Goal: Task Accomplishment & Management: Use online tool/utility

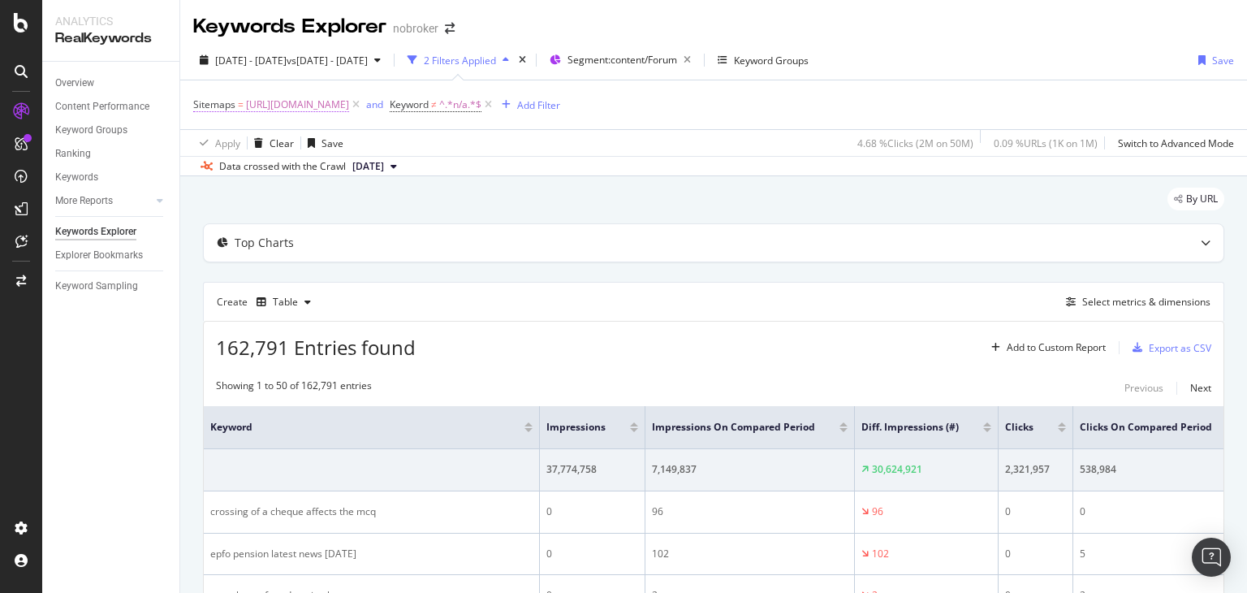
click at [349, 108] on span "[URL][DOMAIN_NAME]" at bounding box center [297, 104] width 103 height 23
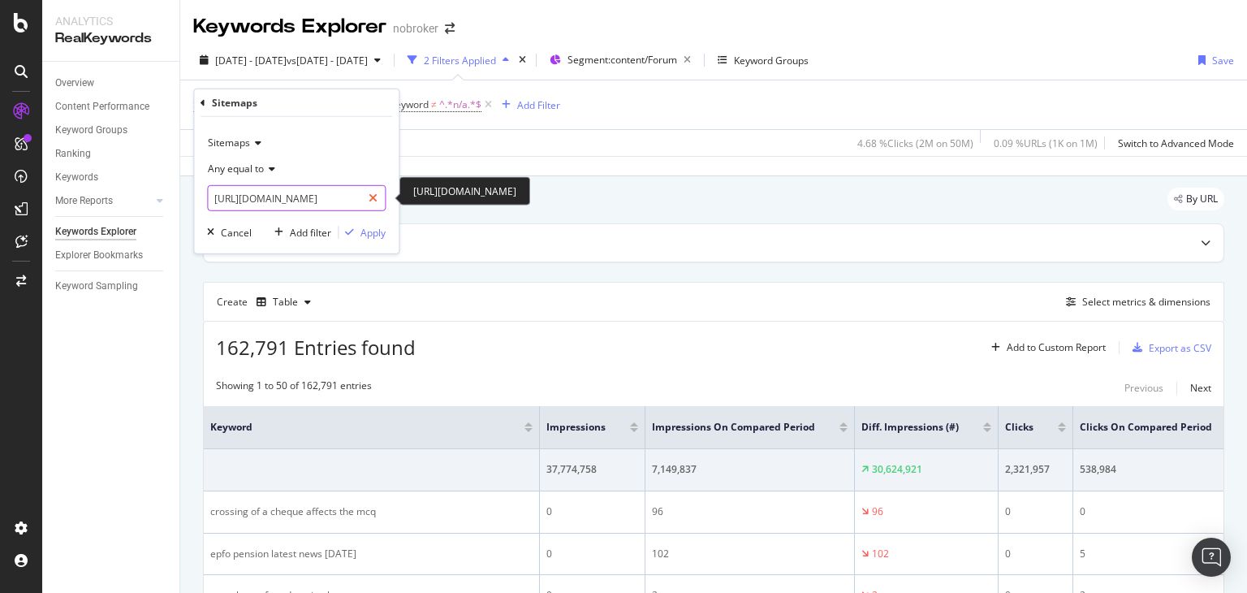
click at [378, 198] on icon at bounding box center [373, 197] width 9 height 11
click at [335, 199] on input "text" at bounding box center [296, 198] width 177 height 26
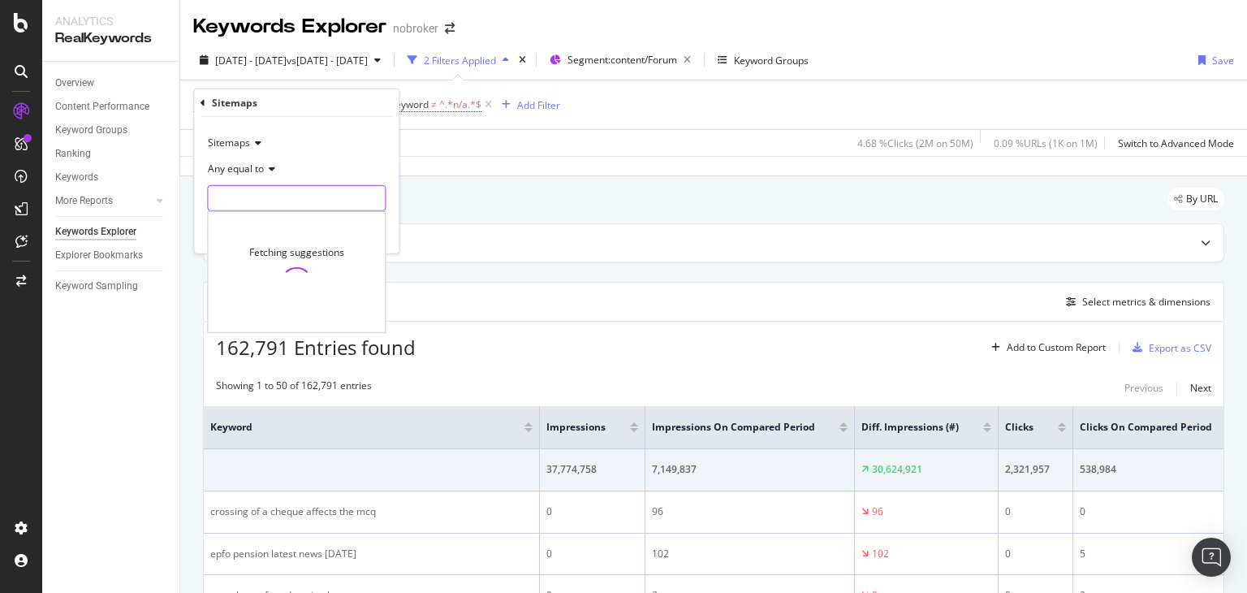
paste input "[URL][DOMAIN_NAME]"
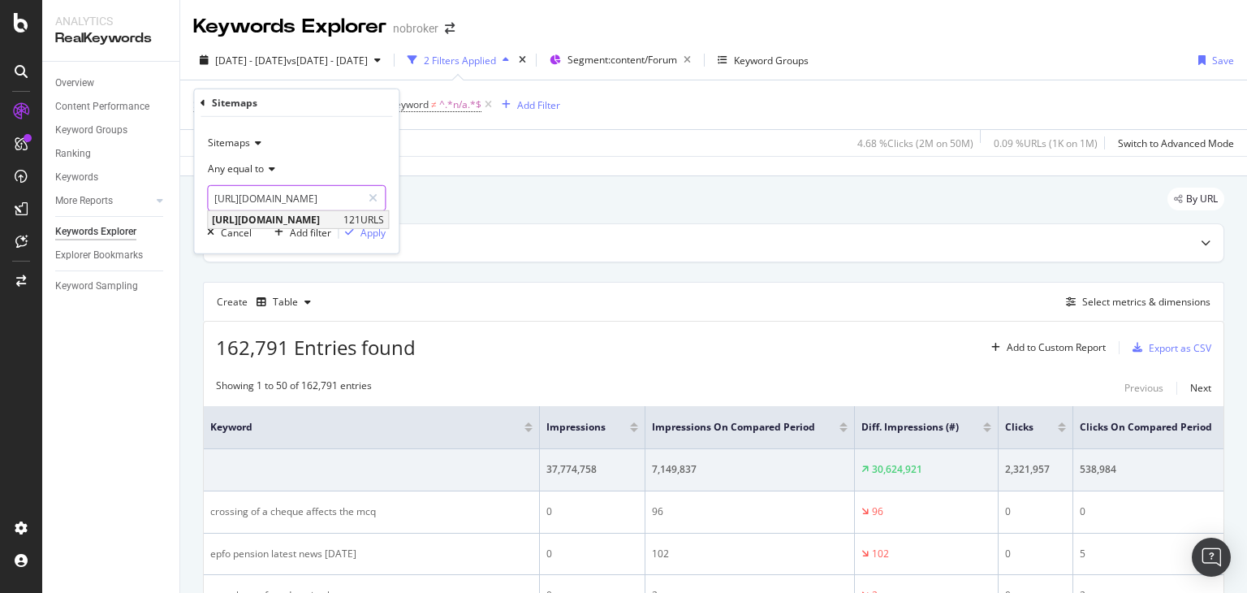
type input "[URL][DOMAIN_NAME]"
click at [339, 218] on span "[URL][DOMAIN_NAME]" at bounding box center [276, 220] width 128 height 14
click at [359, 235] on div "button" at bounding box center [350, 232] width 22 height 10
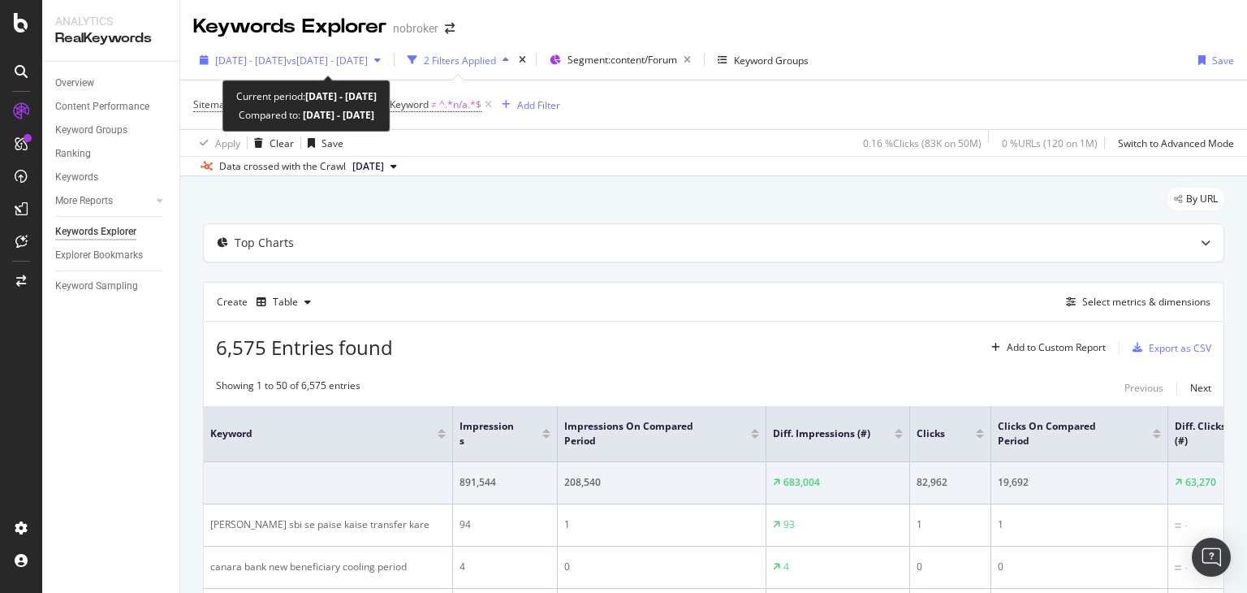
click at [272, 59] on span "[DATE] - [DATE]" at bounding box center [250, 61] width 71 height 14
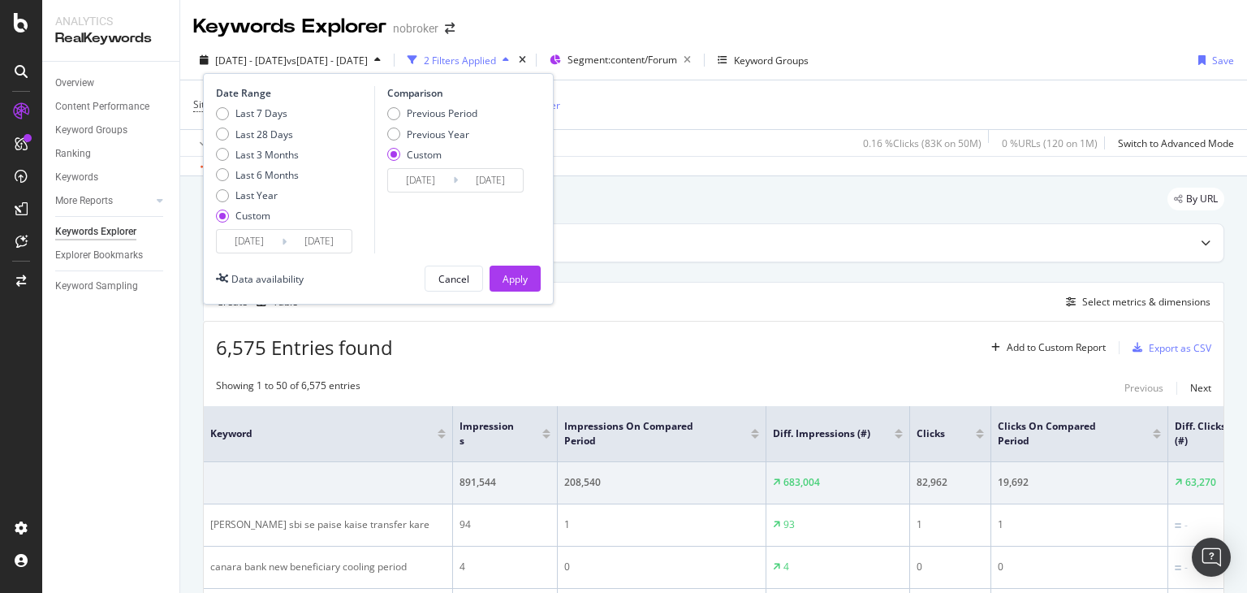
click at [266, 242] on input "[DATE]" at bounding box center [249, 241] width 65 height 23
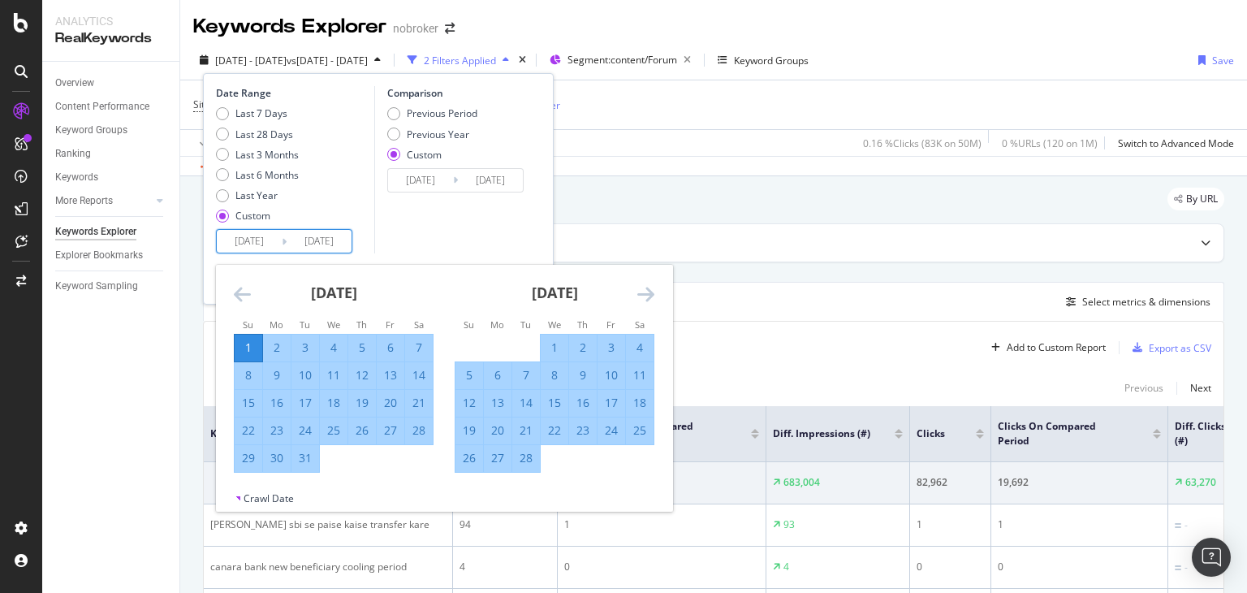
click at [248, 342] on div "1" at bounding box center [249, 347] width 28 height 16
type input "[DATE]"
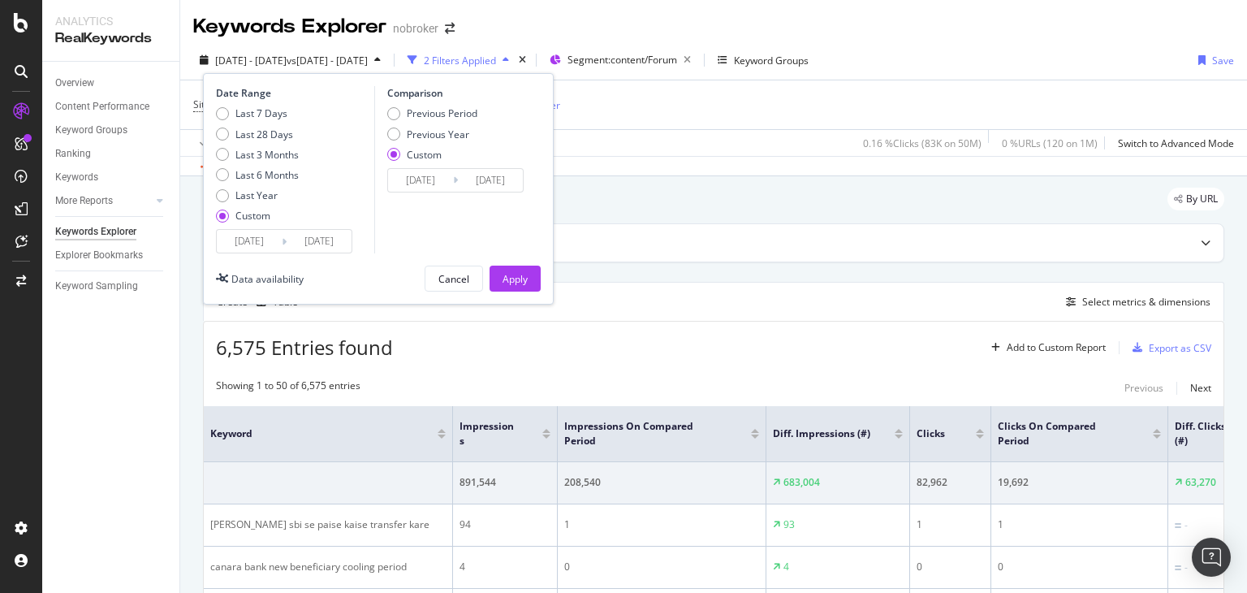
click at [439, 184] on input "[DATE]" at bounding box center [420, 180] width 65 height 23
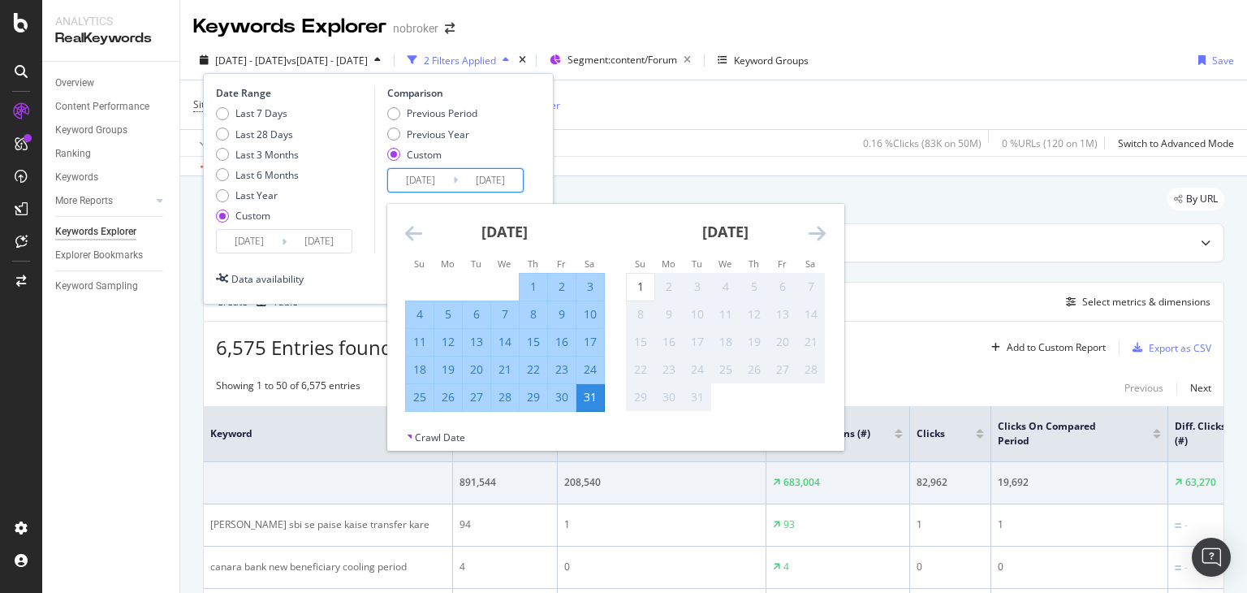
click at [594, 393] on div "31" at bounding box center [591, 397] width 28 height 16
type input "[DATE]"
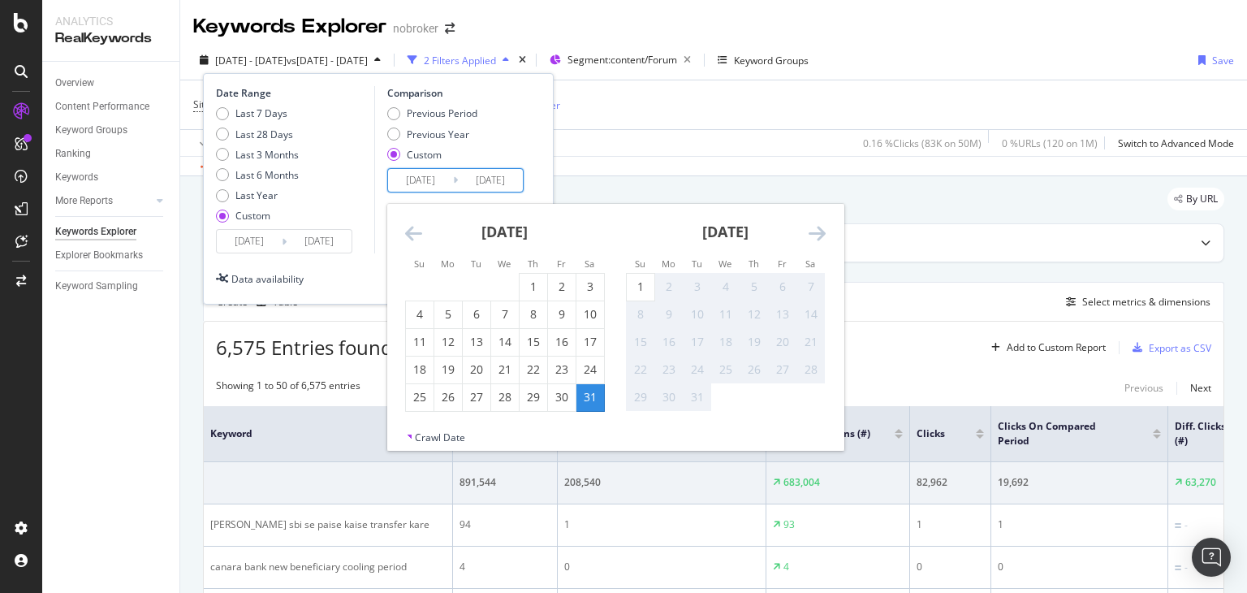
click at [594, 393] on div "31" at bounding box center [591, 397] width 28 height 16
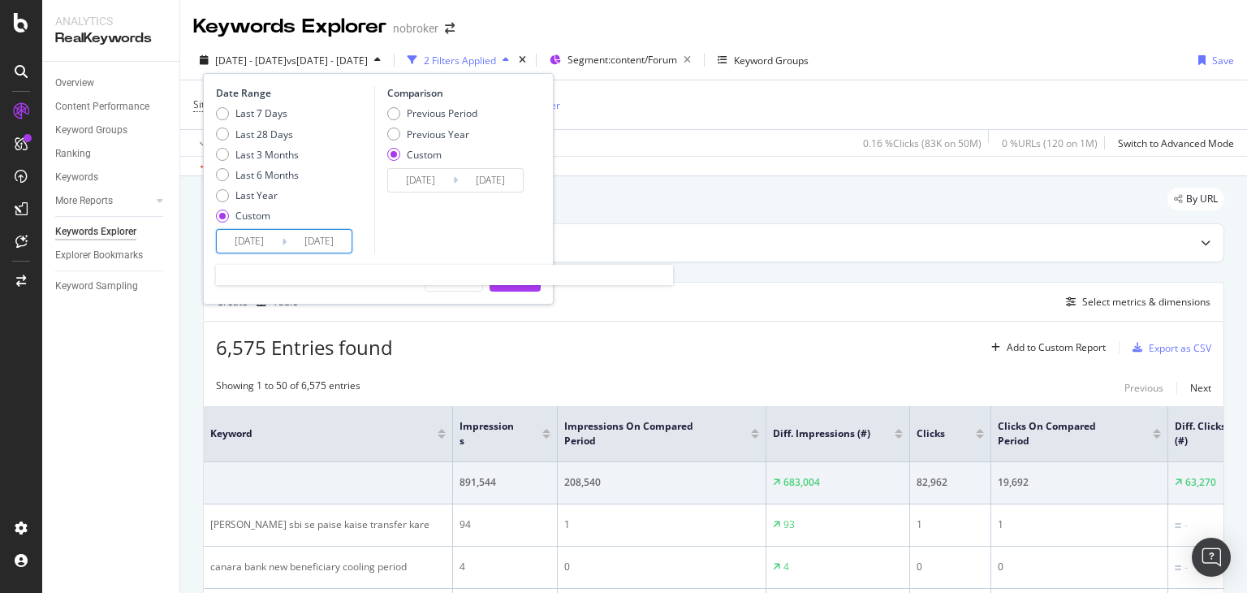
click at [271, 243] on input "[DATE]" at bounding box center [249, 241] width 65 height 23
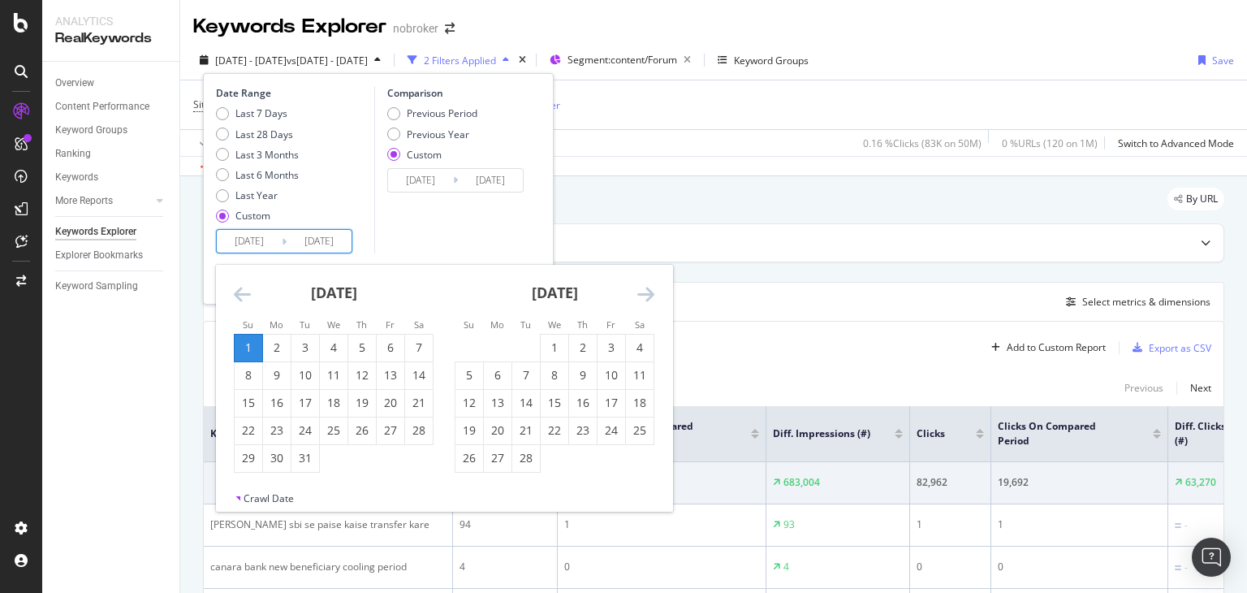
click at [645, 295] on icon "Move forward to switch to the next month." at bounding box center [646, 293] width 17 height 19
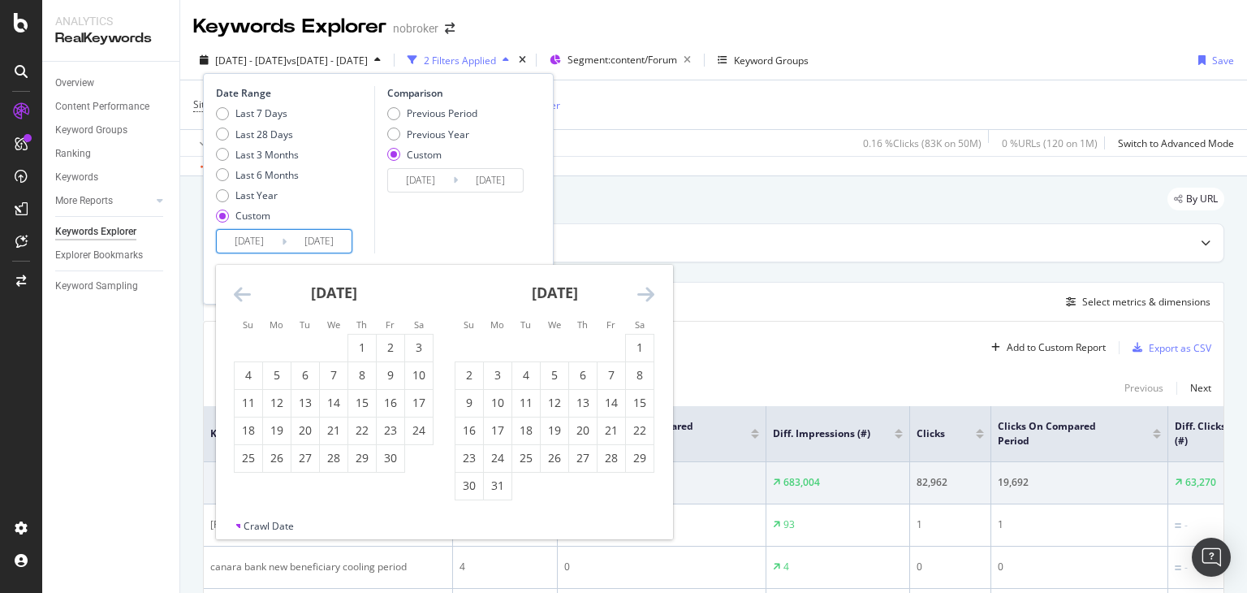
click at [645, 295] on icon "Move forward to switch to the next month." at bounding box center [646, 293] width 17 height 19
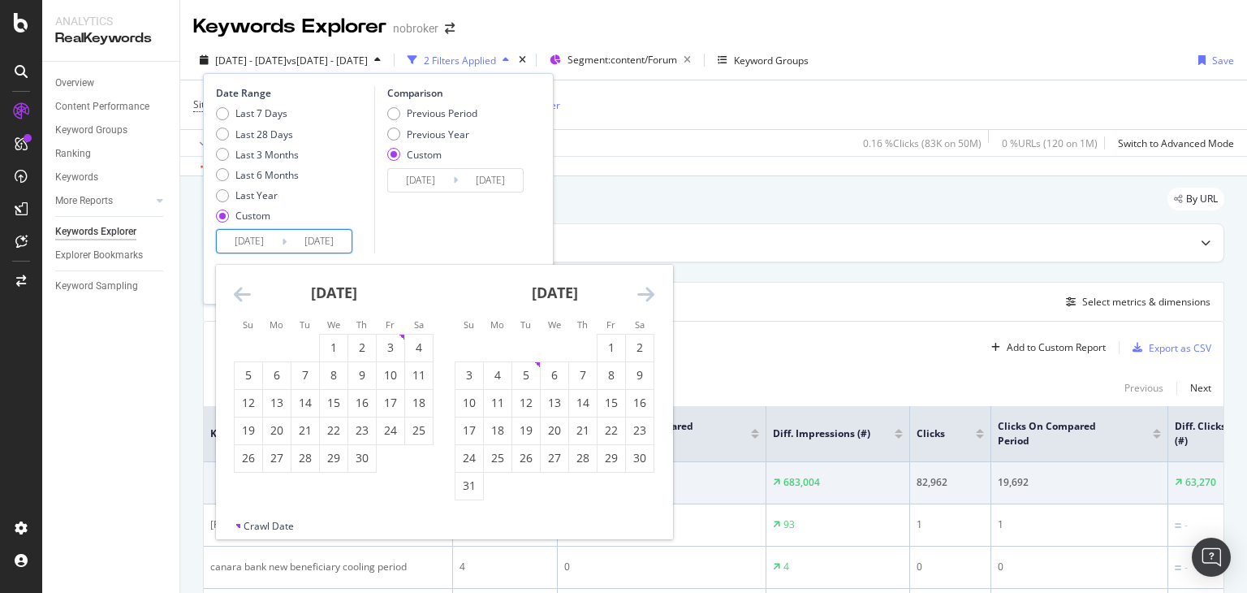
click at [645, 295] on icon "Move forward to switch to the next month." at bounding box center [646, 293] width 17 height 19
click at [646, 295] on icon "Move forward to switch to the next month." at bounding box center [646, 293] width 17 height 19
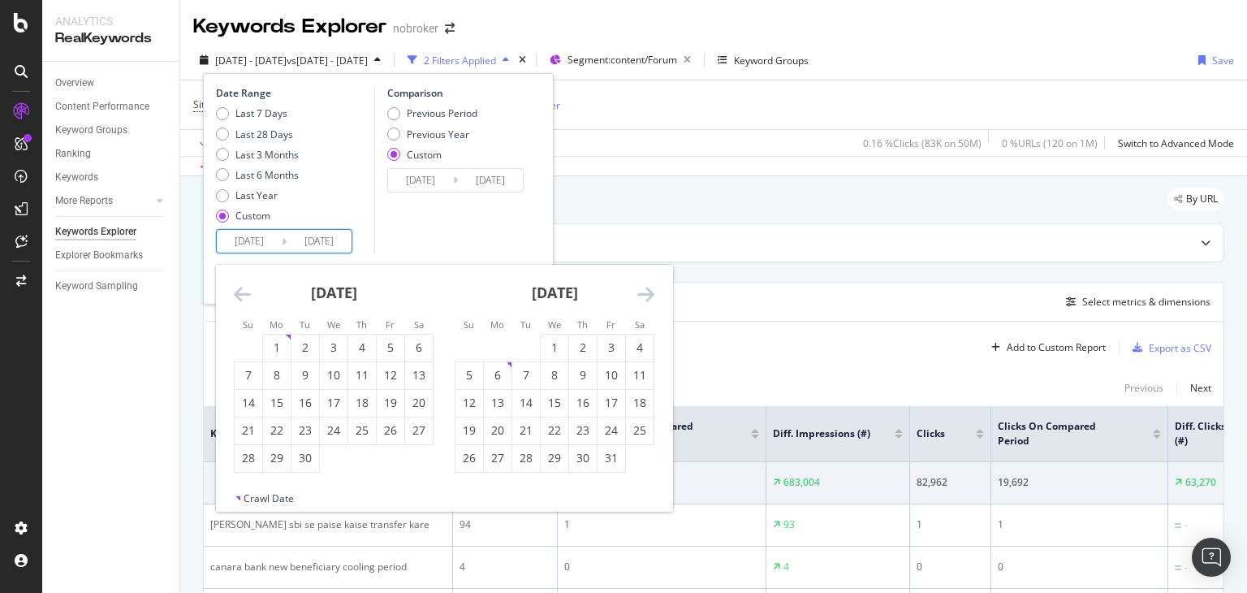
click at [646, 295] on icon "Move forward to switch to the next month." at bounding box center [646, 293] width 17 height 19
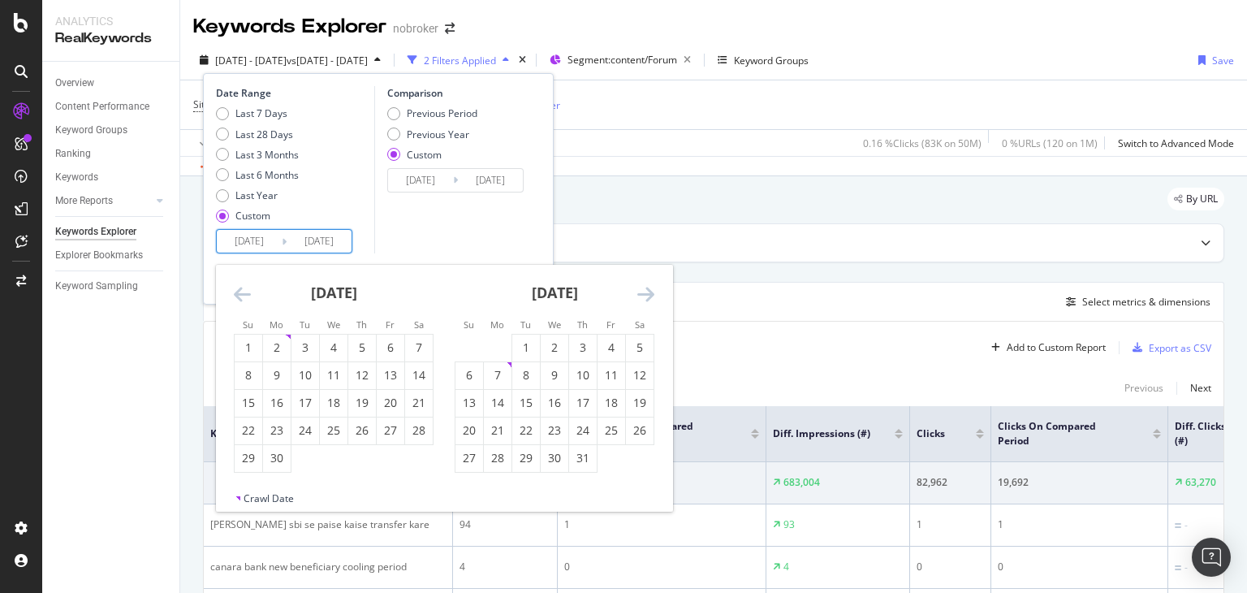
click at [646, 295] on icon "Move forward to switch to the next month." at bounding box center [646, 293] width 17 height 19
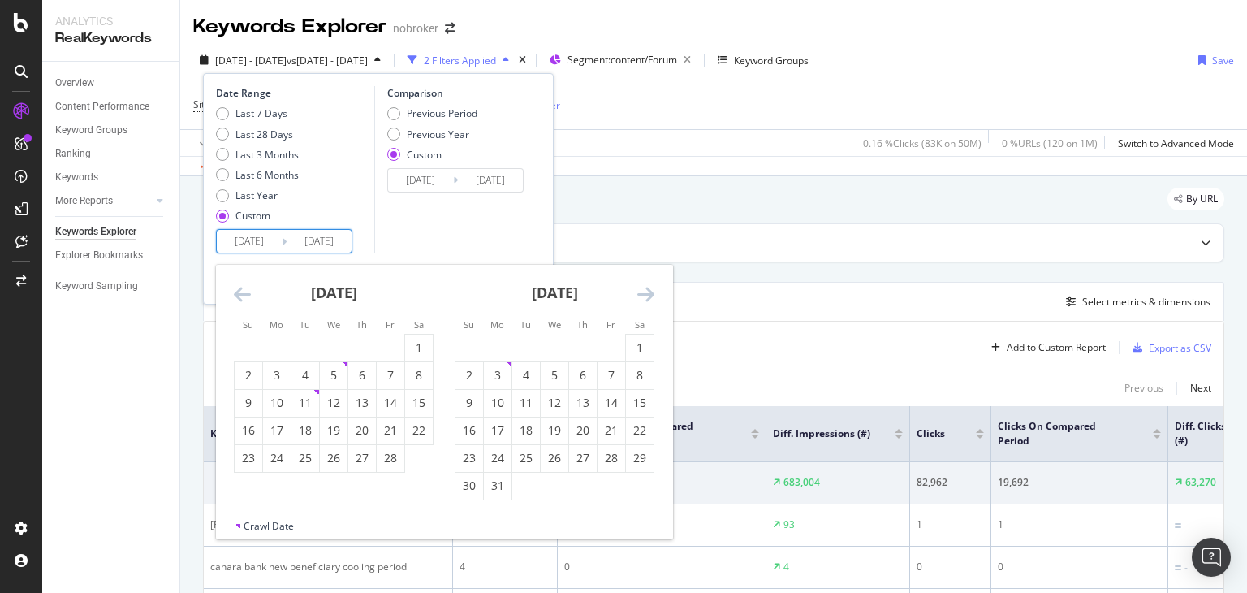
click at [646, 295] on icon "Move forward to switch to the next month." at bounding box center [646, 293] width 17 height 19
click at [243, 301] on icon "Move backward to switch to the previous month." at bounding box center [242, 293] width 17 height 19
click at [239, 301] on icon "Move backward to switch to the previous month." at bounding box center [242, 293] width 17 height 19
click at [339, 348] on div "1" at bounding box center [334, 347] width 28 height 16
type input "[DATE]"
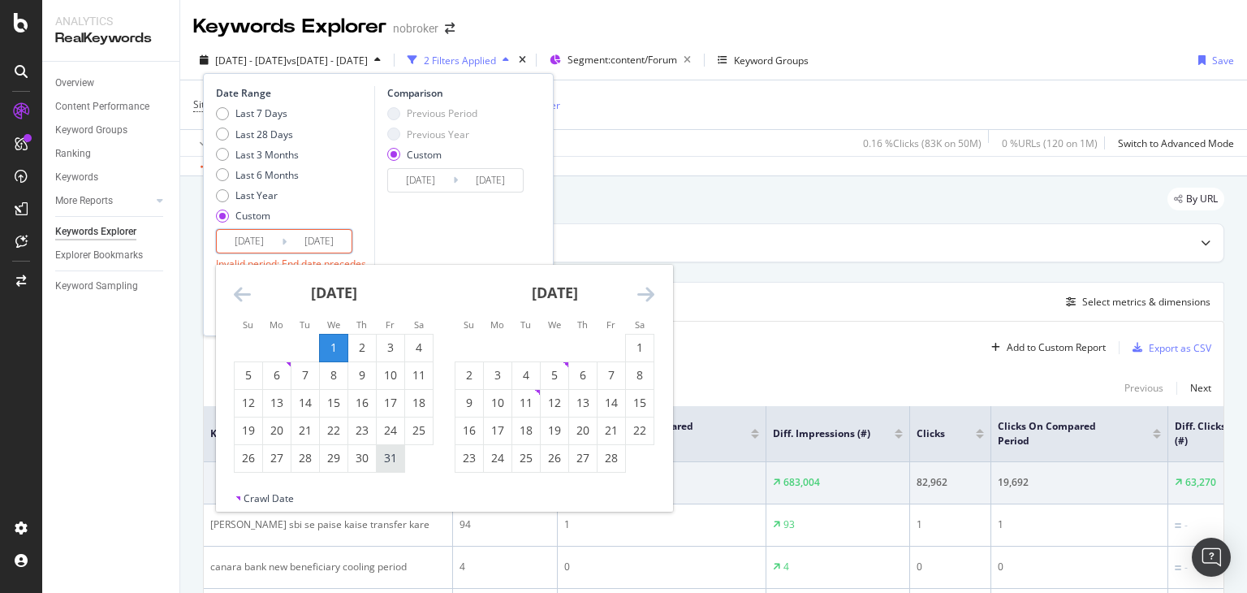
click at [390, 460] on div "31" at bounding box center [391, 458] width 28 height 16
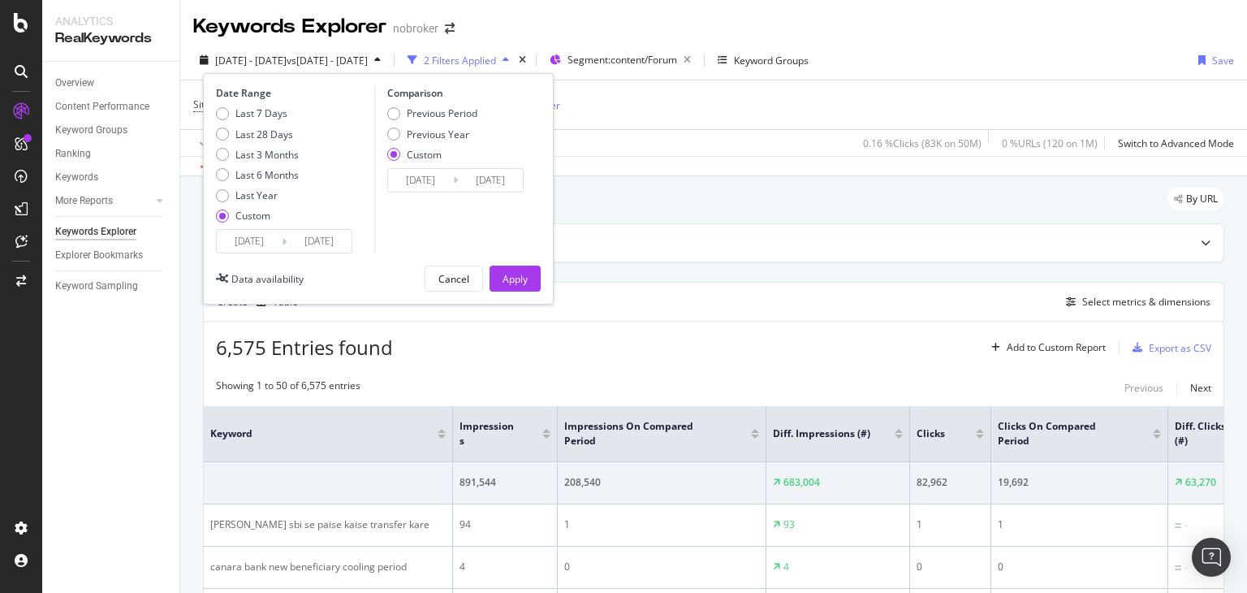
click at [442, 182] on input "[DATE]" at bounding box center [420, 180] width 65 height 23
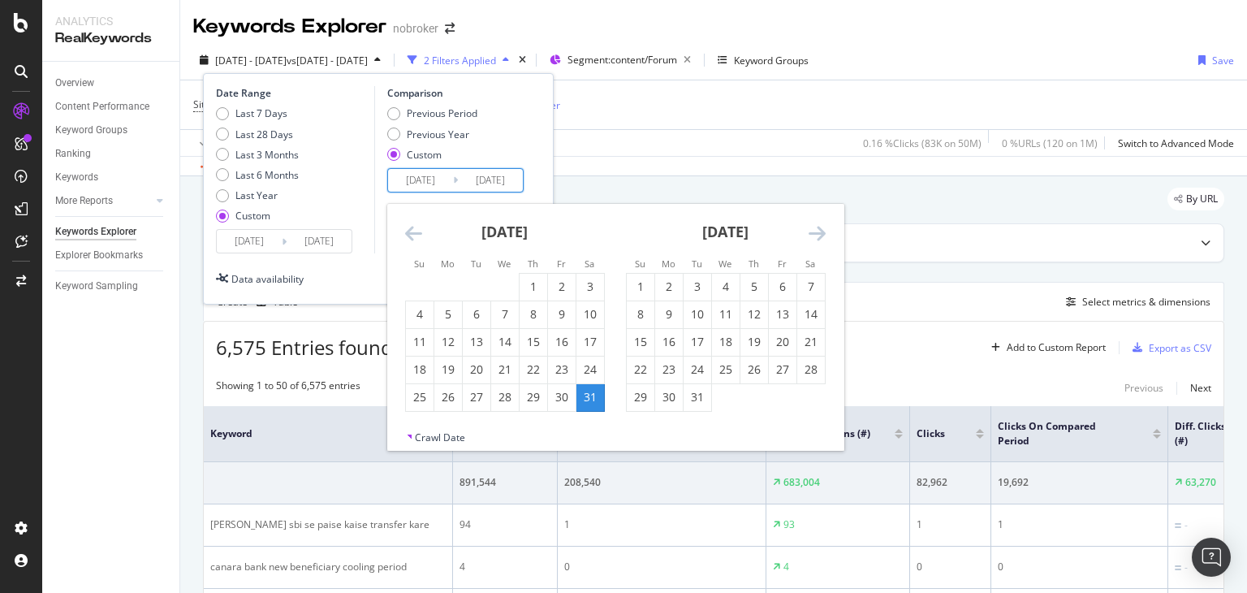
click at [825, 231] on icon "Move forward to switch to the next month." at bounding box center [817, 232] width 17 height 19
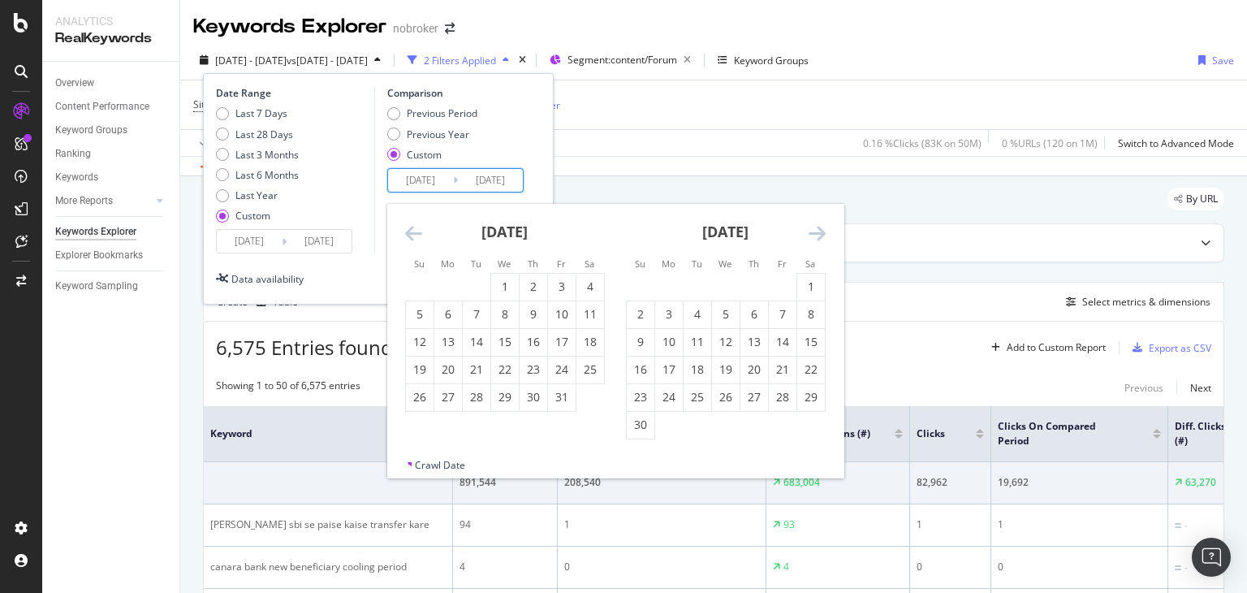
click at [825, 231] on icon "Move forward to switch to the next month." at bounding box center [817, 232] width 17 height 19
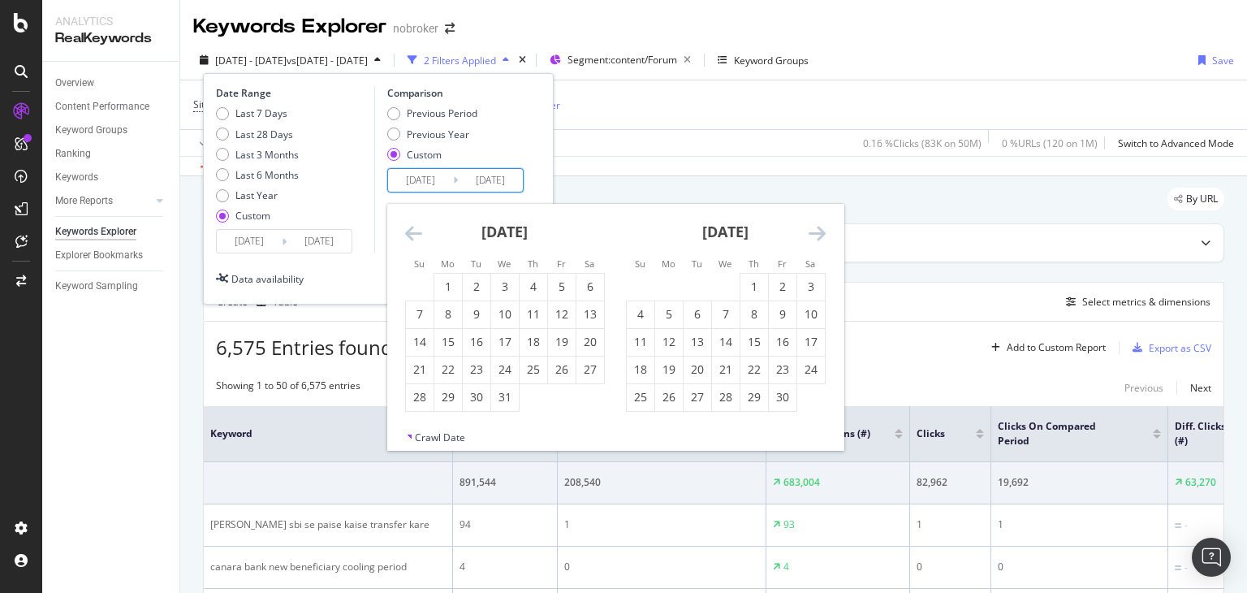
click at [825, 231] on icon "Move forward to switch to the next month." at bounding box center [817, 232] width 17 height 19
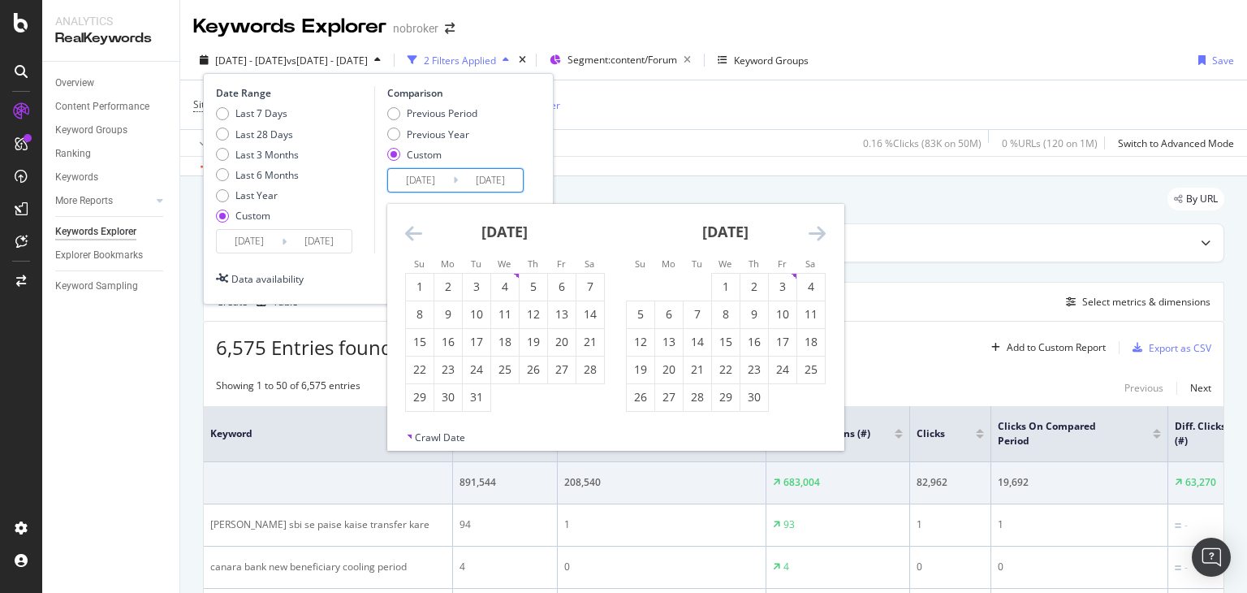
click at [825, 231] on icon "Move forward to switch to the next month." at bounding box center [817, 232] width 17 height 19
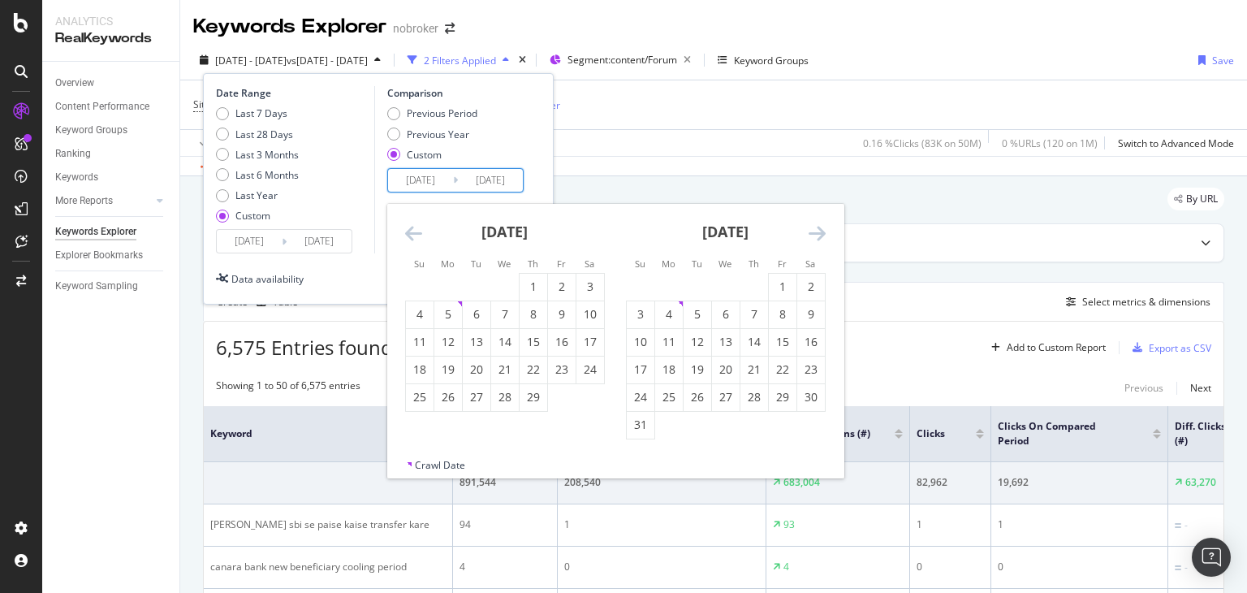
click at [825, 231] on icon "Move forward to switch to the next month." at bounding box center [817, 232] width 17 height 19
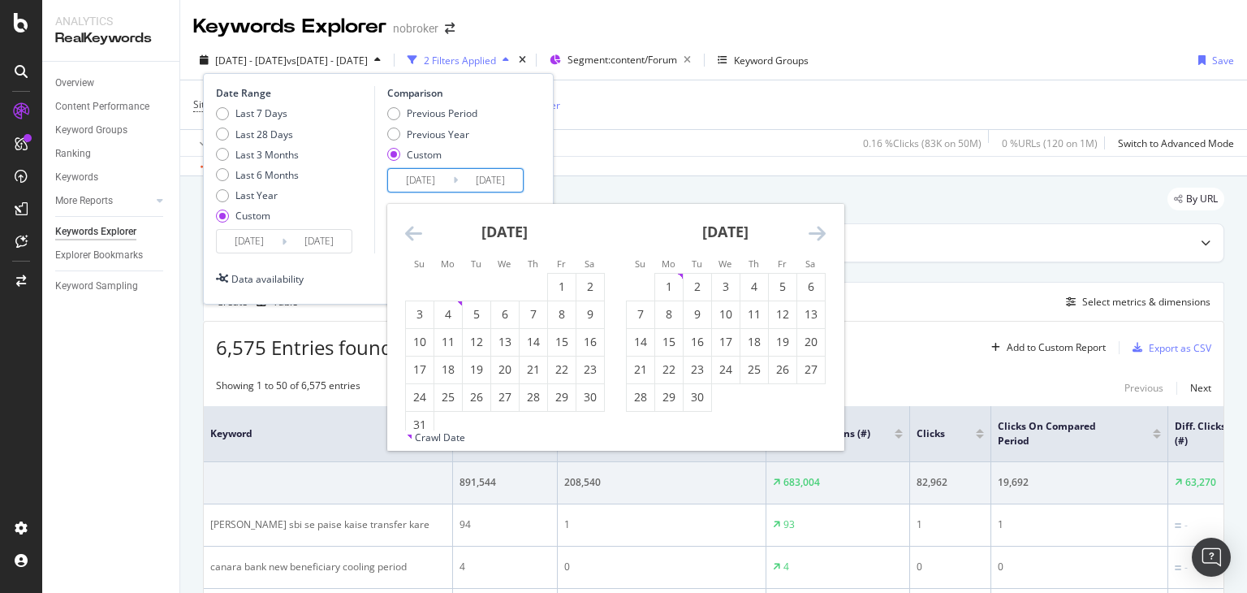
click at [825, 231] on icon "Move forward to switch to the next month." at bounding box center [817, 232] width 17 height 19
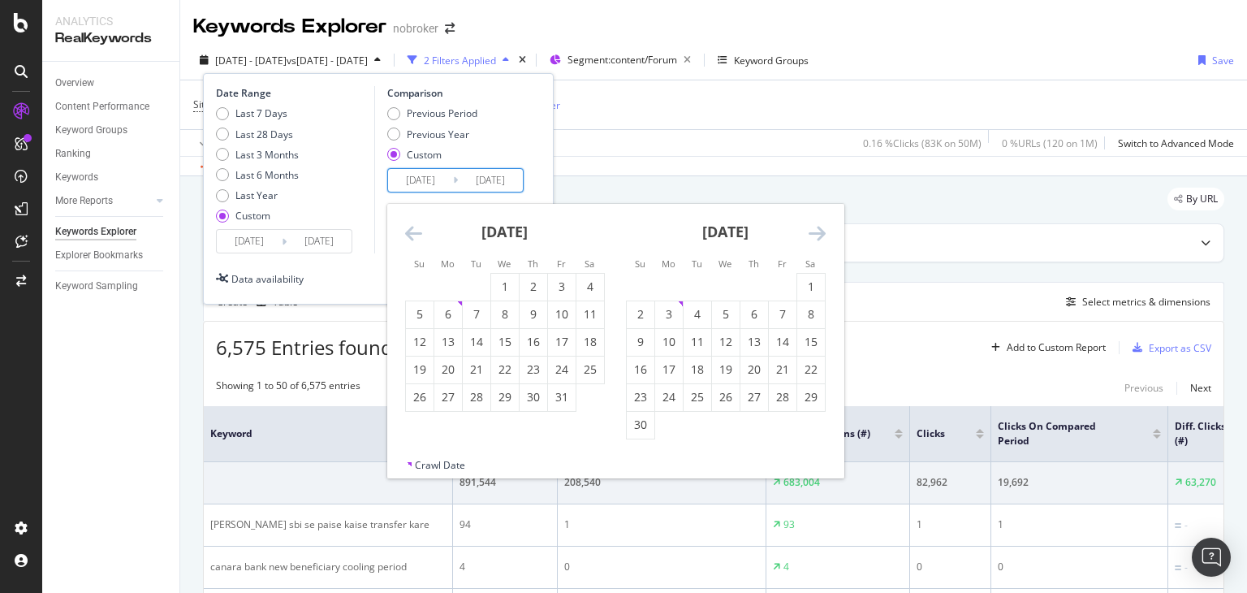
click at [825, 231] on icon "Move forward to switch to the next month." at bounding box center [817, 232] width 17 height 19
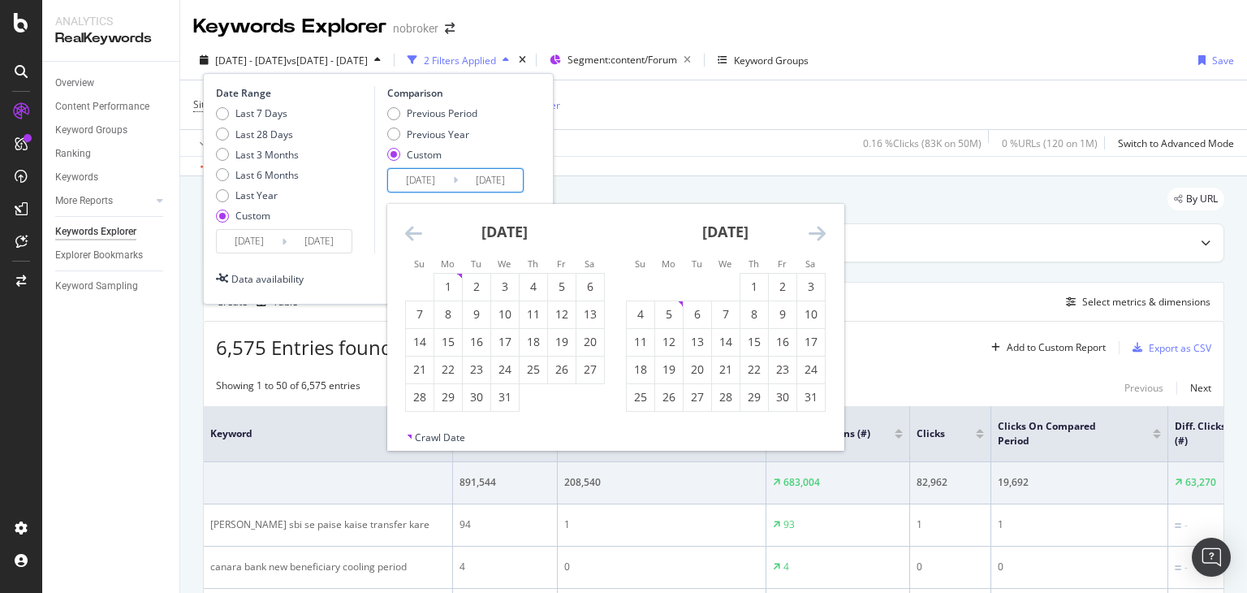
click at [825, 231] on icon "Move forward to switch to the next month." at bounding box center [817, 232] width 17 height 19
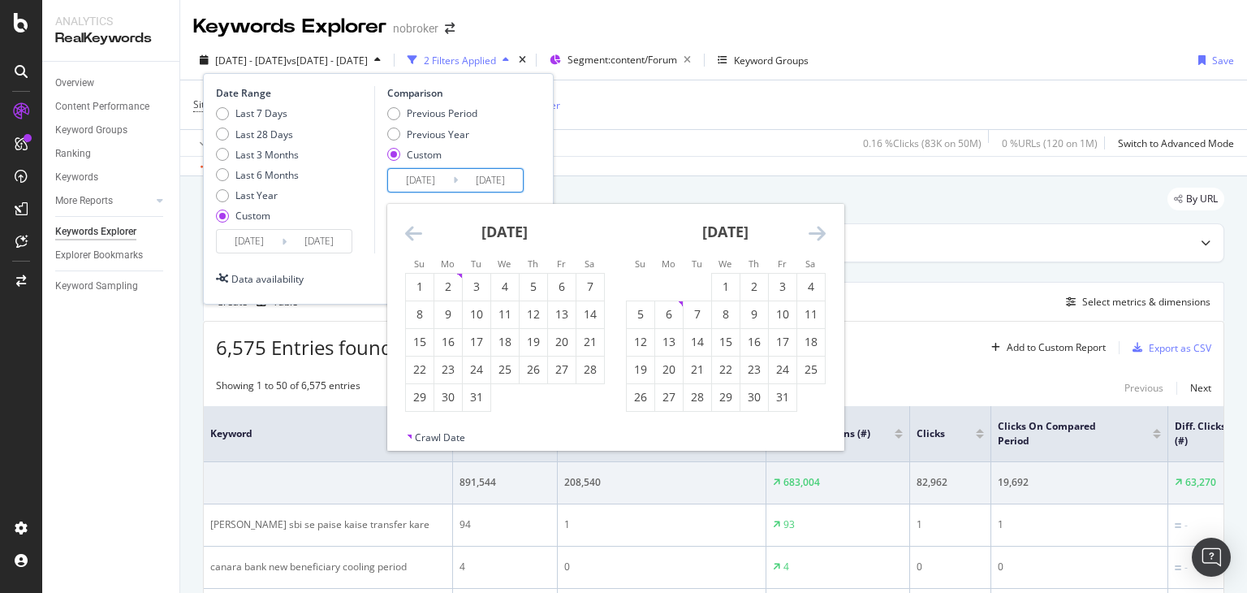
click at [825, 231] on icon "Move forward to switch to the next month." at bounding box center [817, 232] width 17 height 19
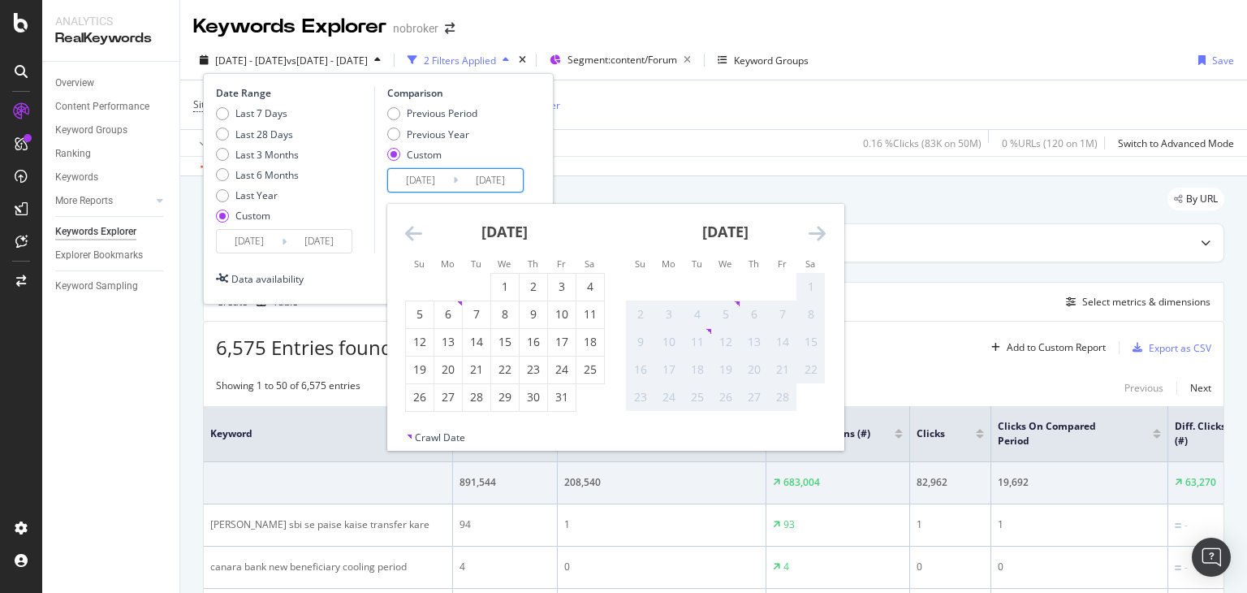
click at [825, 231] on icon "Move forward to switch to the next month." at bounding box center [817, 232] width 17 height 19
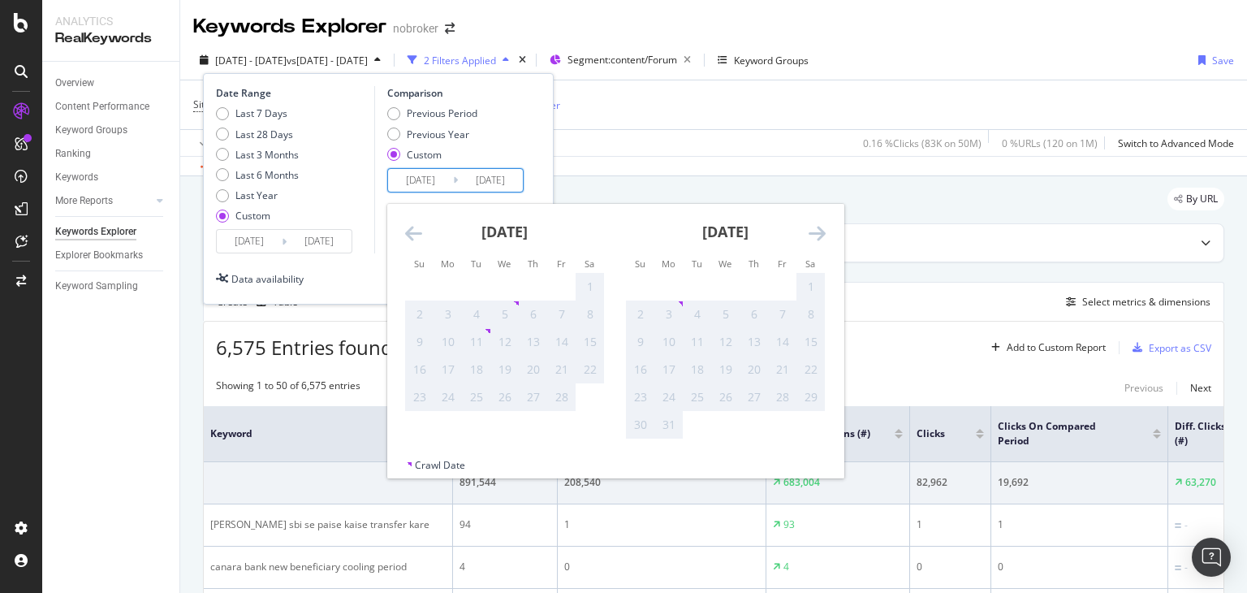
click at [523, 147] on div "Previous Period Previous Year Custom" at bounding box center [457, 136] width 141 height 61
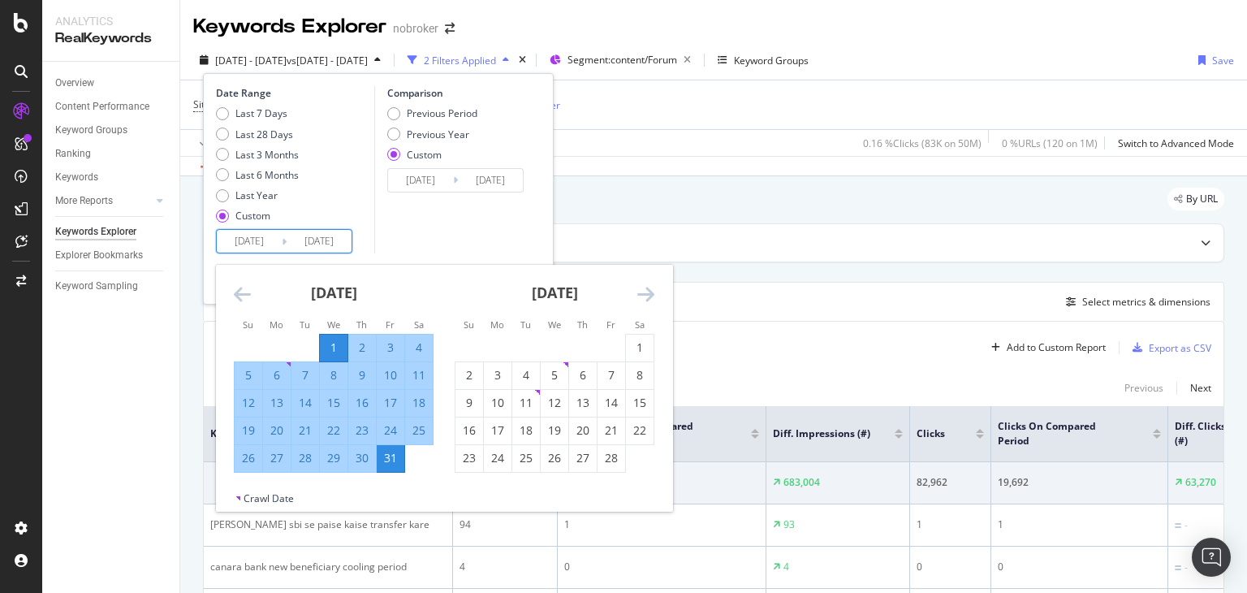
click at [272, 245] on input "[DATE]" at bounding box center [249, 241] width 65 height 23
click at [335, 342] on div "1" at bounding box center [334, 347] width 28 height 16
type input "[DATE]"
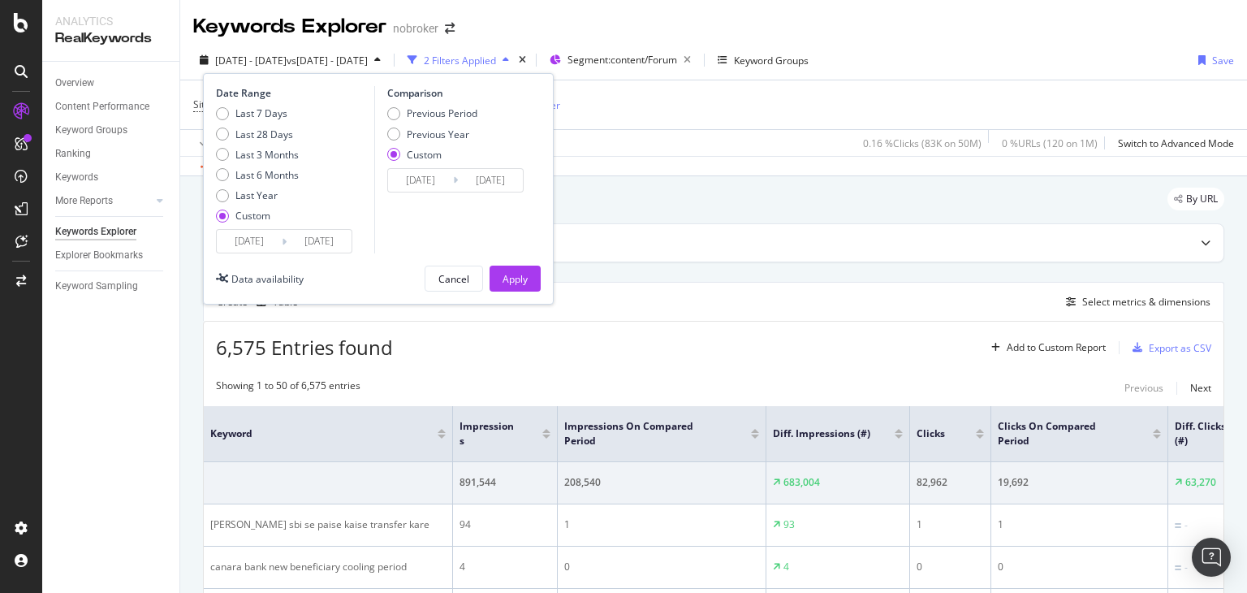
click at [269, 240] on input "[DATE]" at bounding box center [249, 241] width 65 height 23
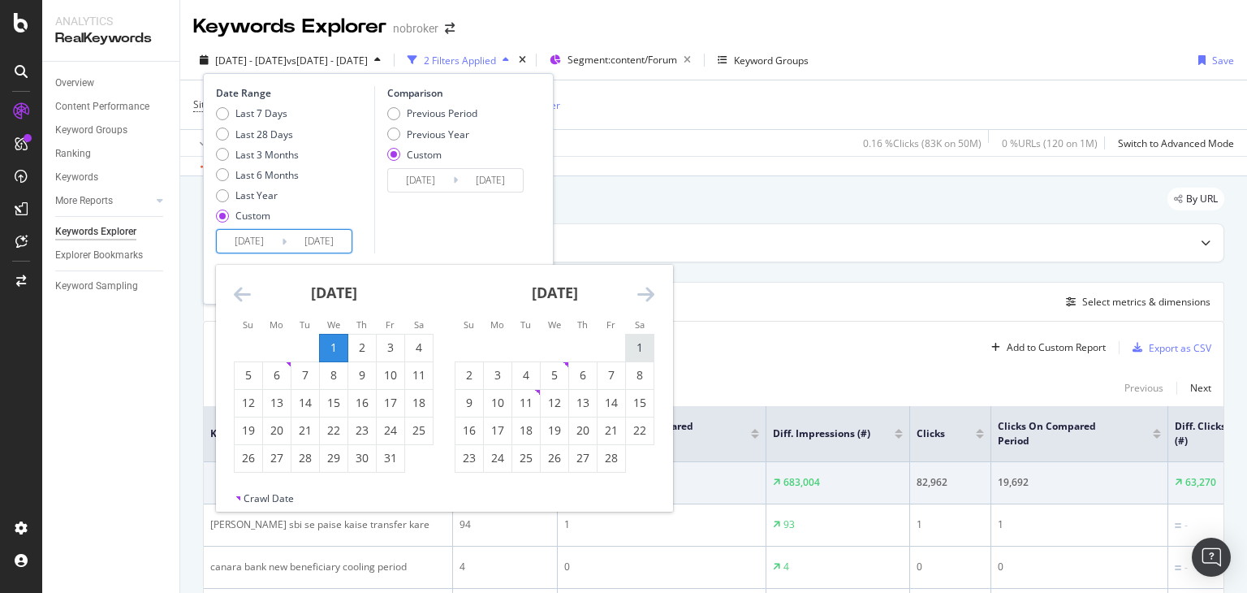
click at [643, 349] on div "1" at bounding box center [640, 347] width 28 height 16
type input "[DATE]"
click at [608, 464] on div "28" at bounding box center [612, 458] width 28 height 16
type input "[DATE]"
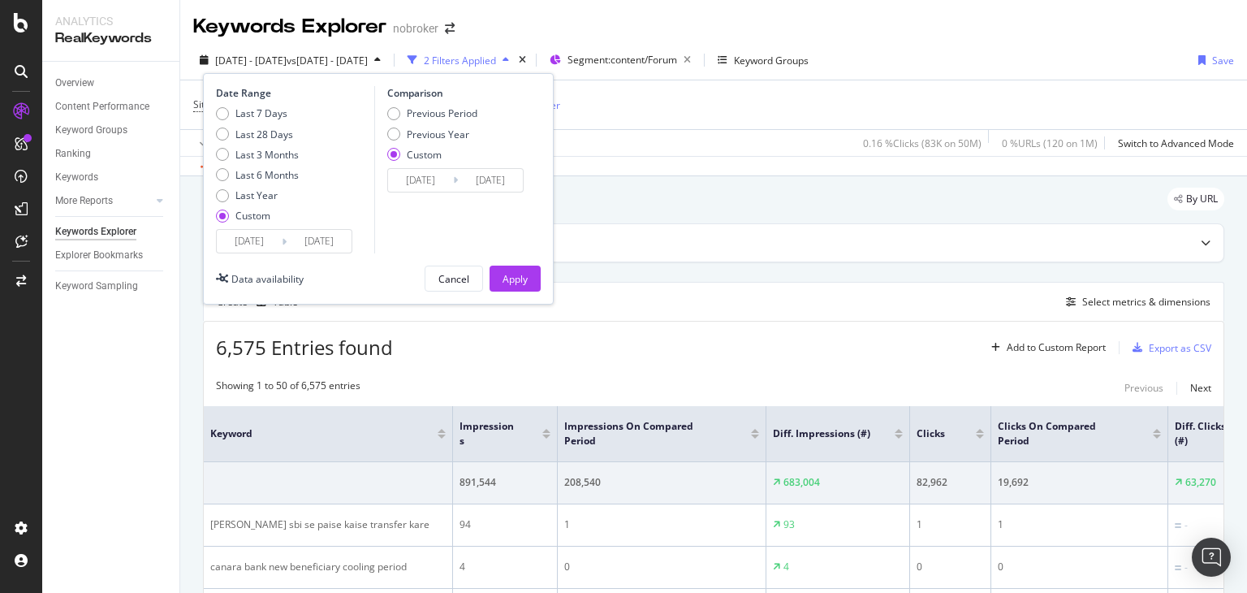
click at [268, 244] on input "[DATE]" at bounding box center [249, 241] width 65 height 23
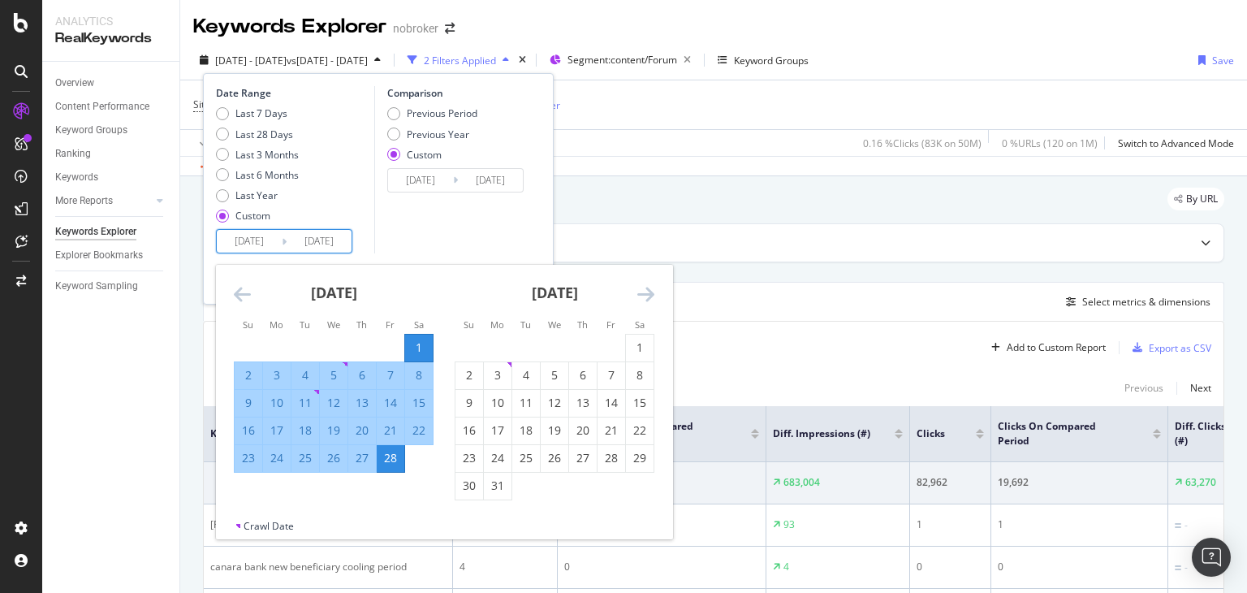
click at [365, 219] on div "Last 7 Days Last 28 Days Last 3 Months Last 6 Months Last Year Custom" at bounding box center [293, 167] width 154 height 123
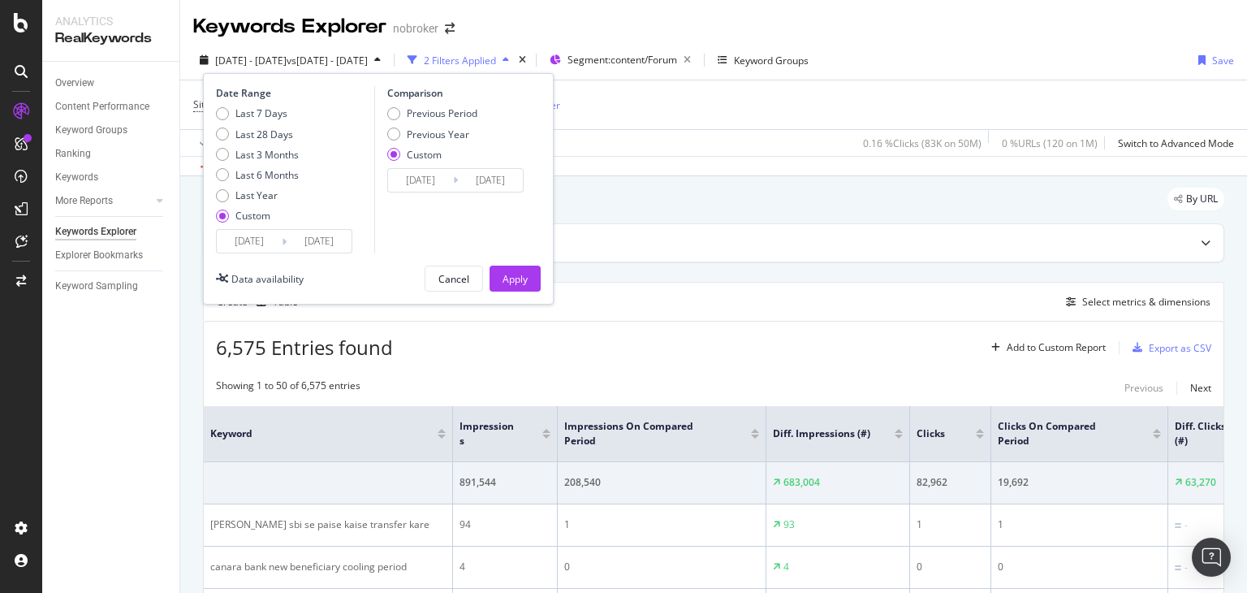
click at [440, 179] on input "[DATE]" at bounding box center [420, 180] width 65 height 23
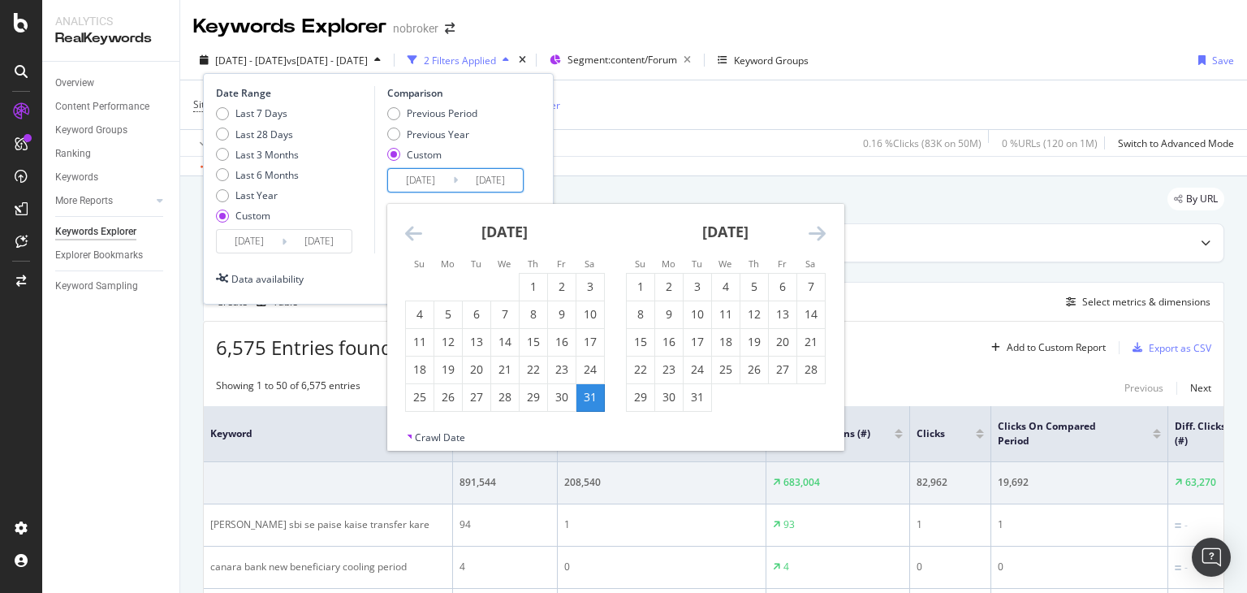
click at [821, 232] on icon "Move forward to switch to the next month." at bounding box center [817, 232] width 17 height 19
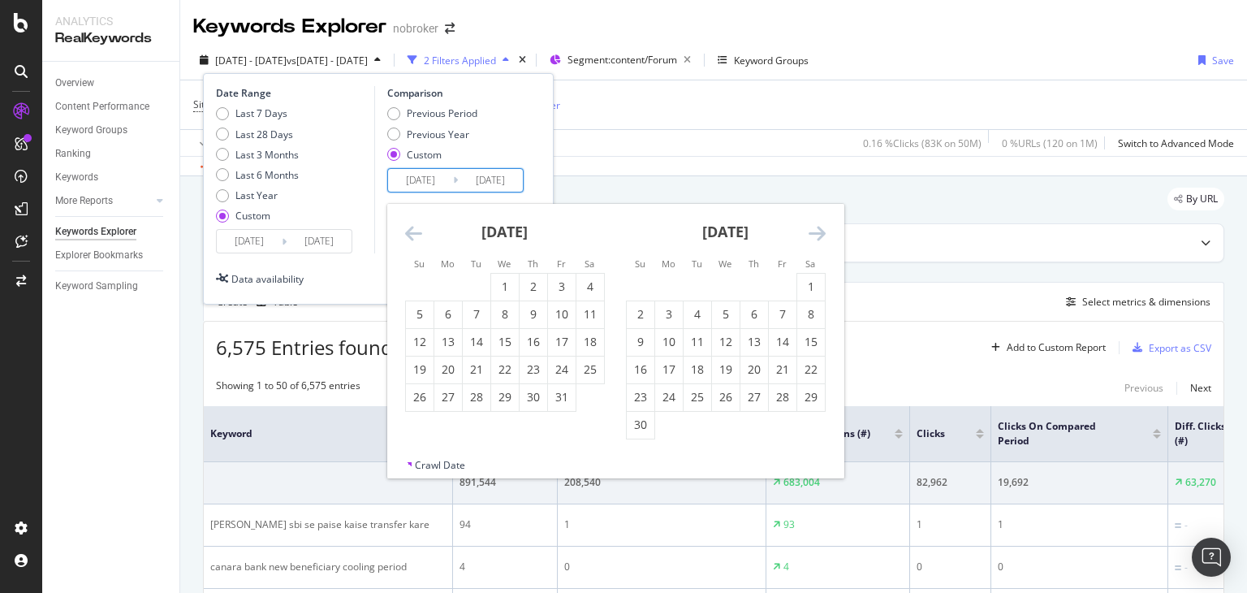
click at [821, 232] on icon "Move forward to switch to the next month." at bounding box center [817, 232] width 17 height 19
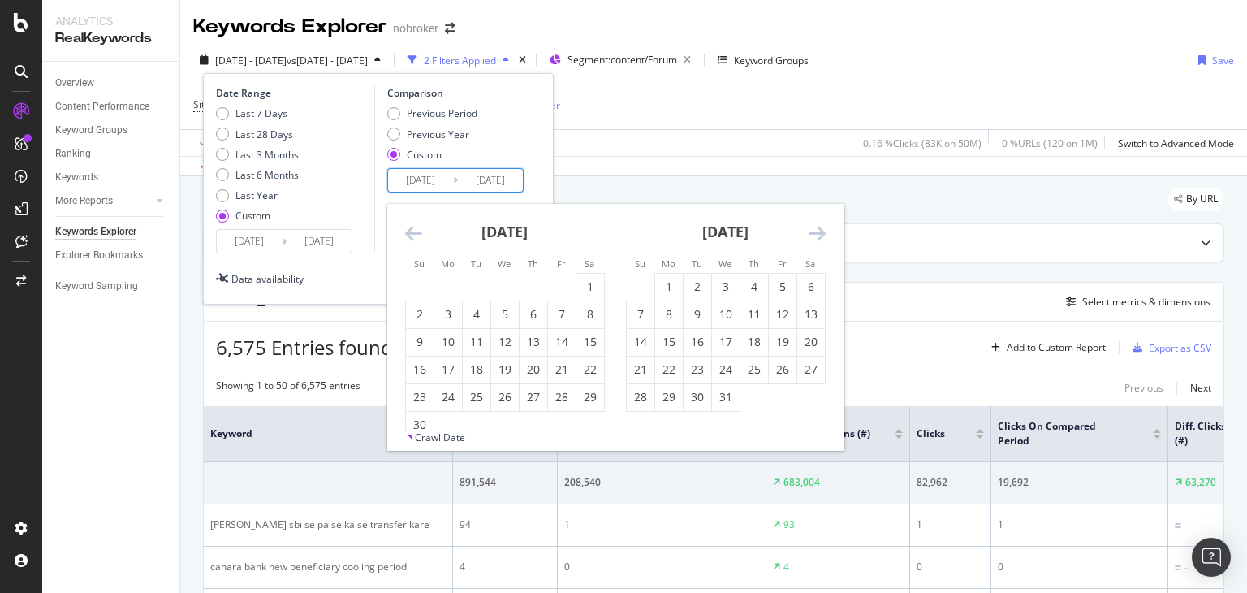
click at [821, 232] on icon "Move forward to switch to the next month." at bounding box center [817, 232] width 17 height 19
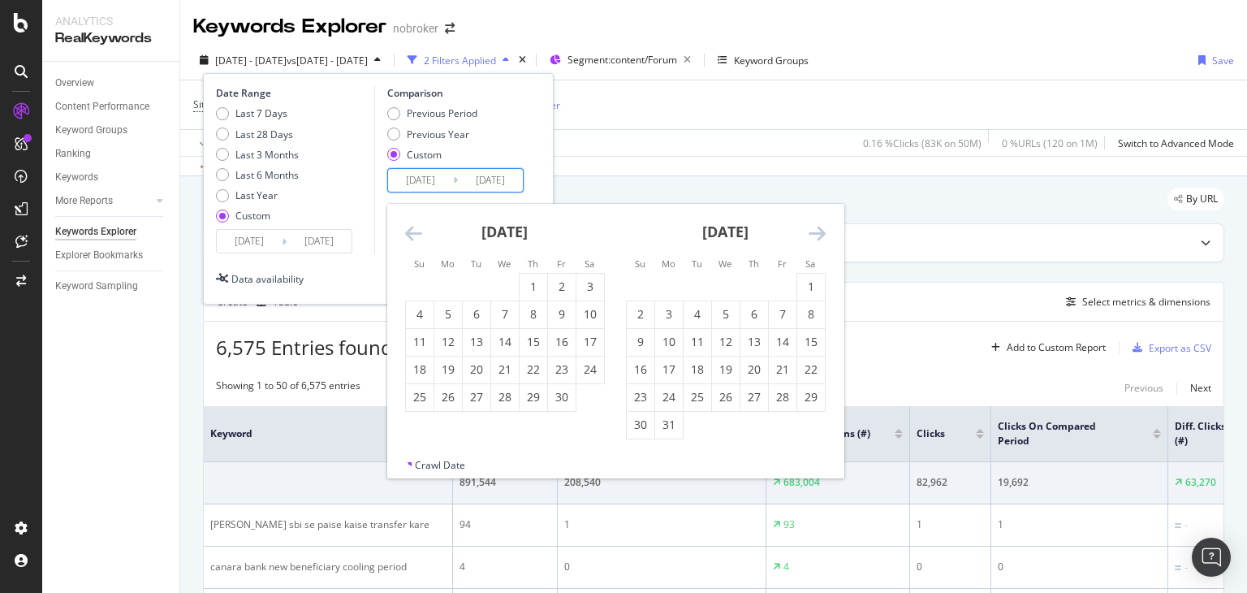
click at [821, 232] on icon "Move forward to switch to the next month." at bounding box center [817, 232] width 17 height 19
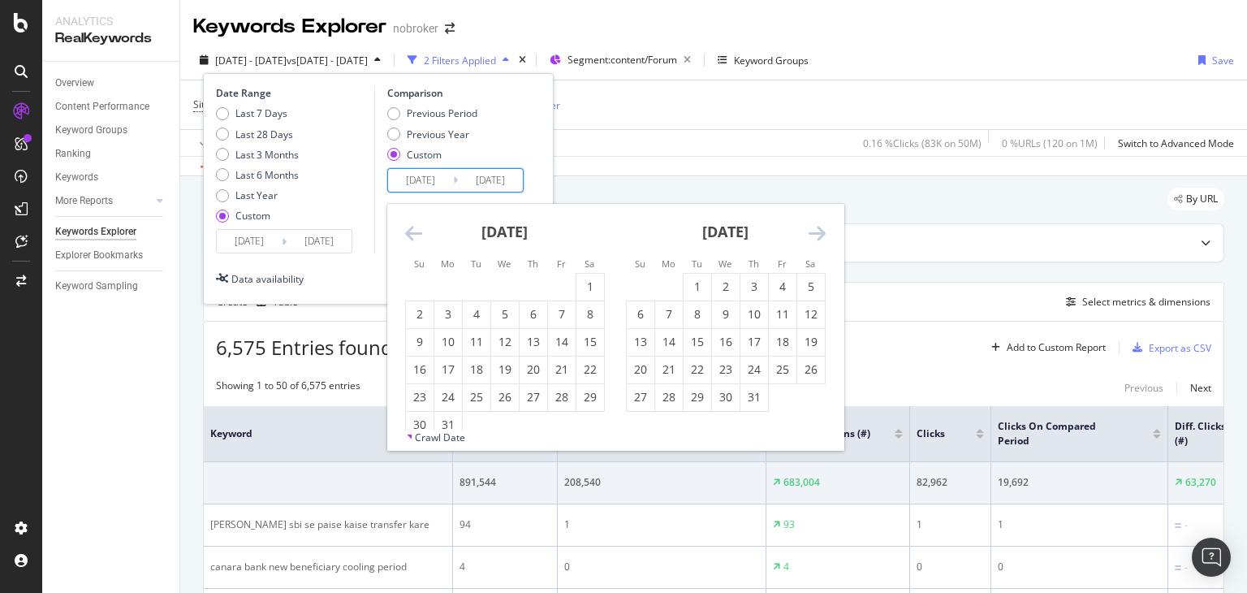
click at [821, 232] on icon "Move forward to switch to the next month." at bounding box center [817, 232] width 17 height 19
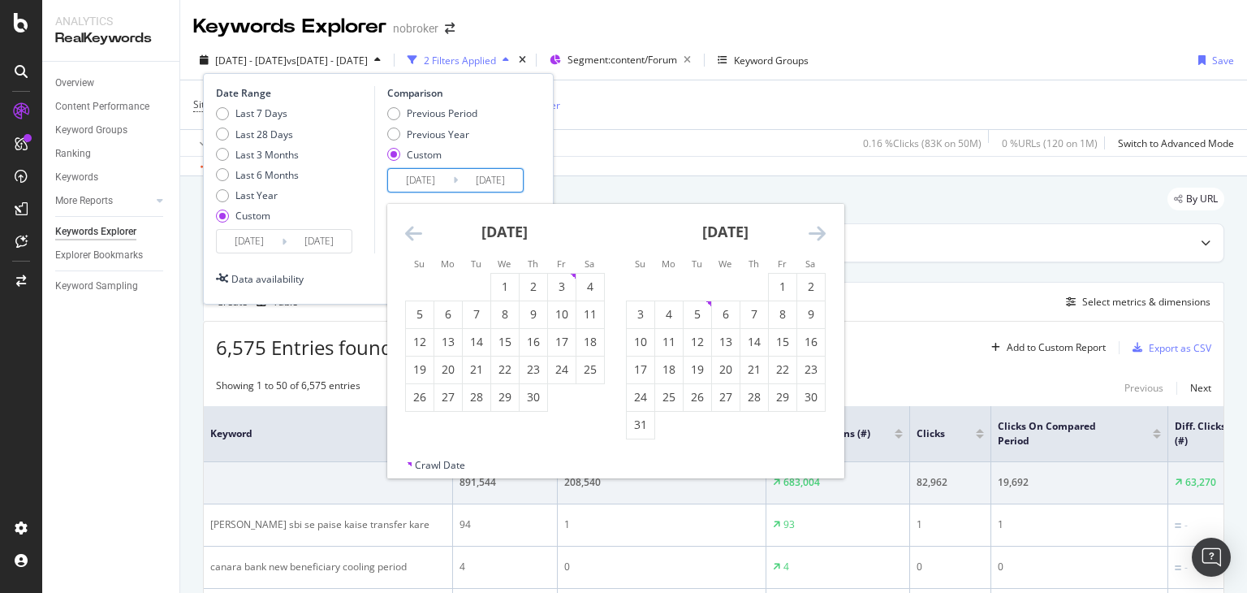
click at [821, 232] on icon "Move forward to switch to the next month." at bounding box center [817, 232] width 17 height 19
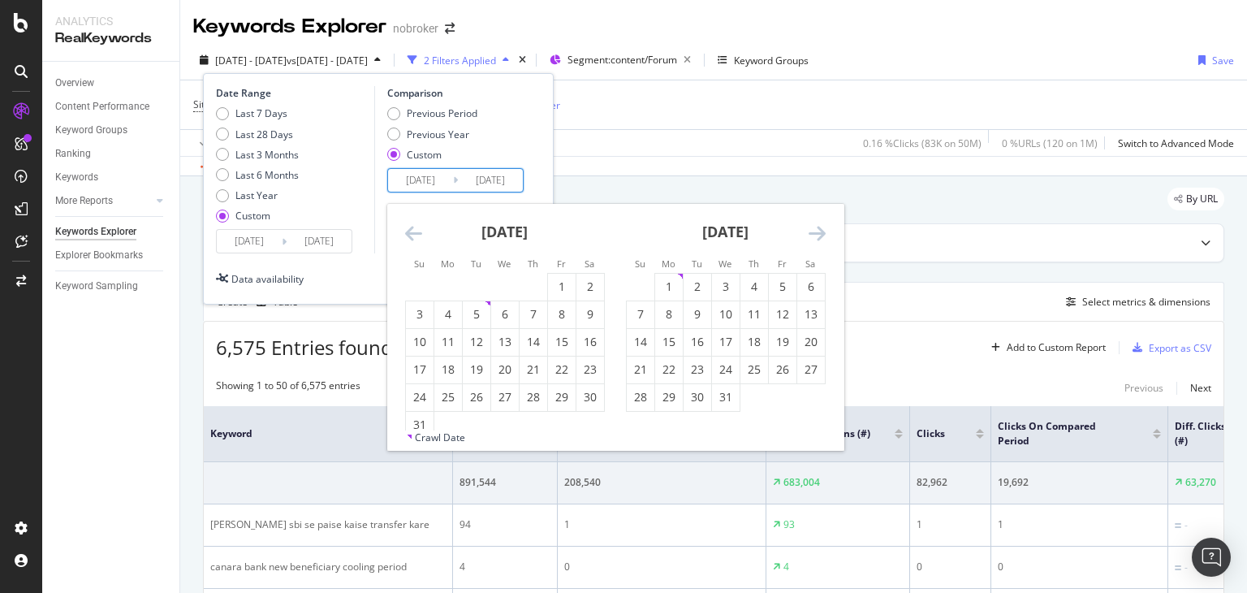
click at [821, 232] on icon "Move forward to switch to the next month." at bounding box center [817, 232] width 17 height 19
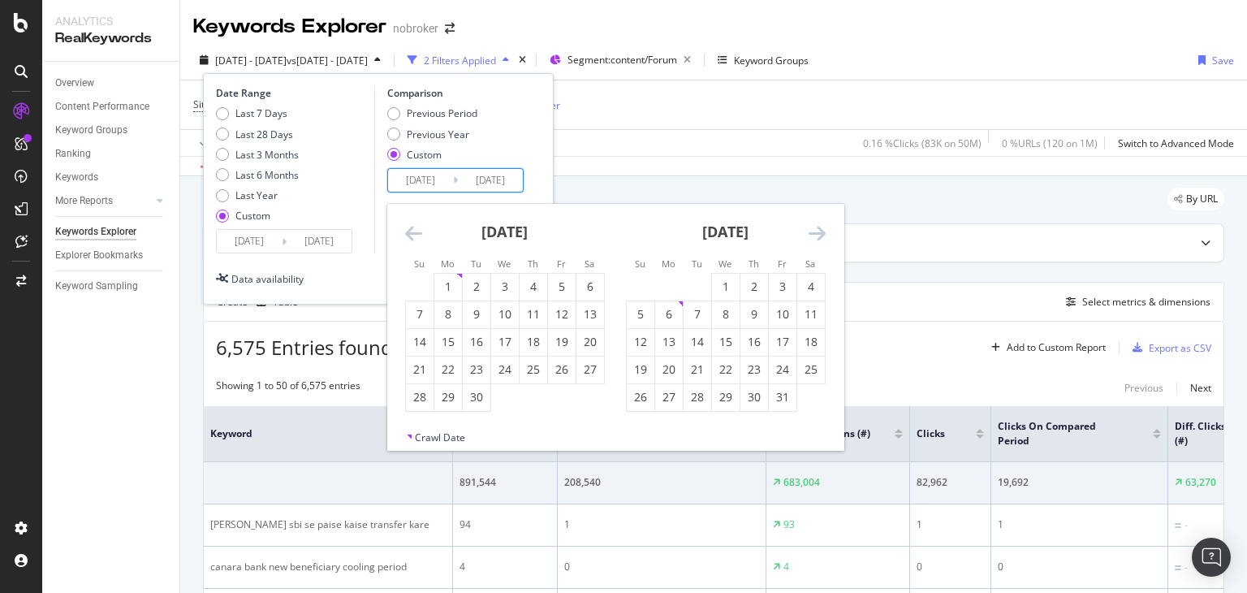
click at [821, 232] on icon "Move forward to switch to the next month." at bounding box center [817, 232] width 17 height 19
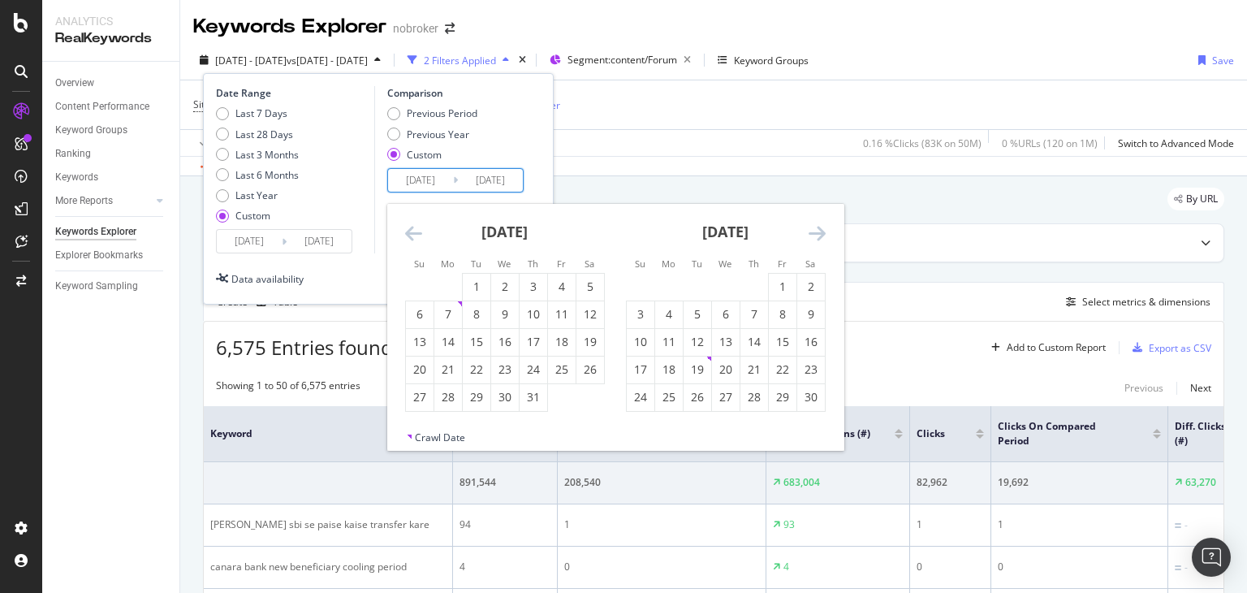
click at [821, 232] on icon "Move forward to switch to the next month." at bounding box center [817, 232] width 17 height 19
click at [501, 287] on div "1" at bounding box center [505, 287] width 28 height 16
type input "[DATE]"
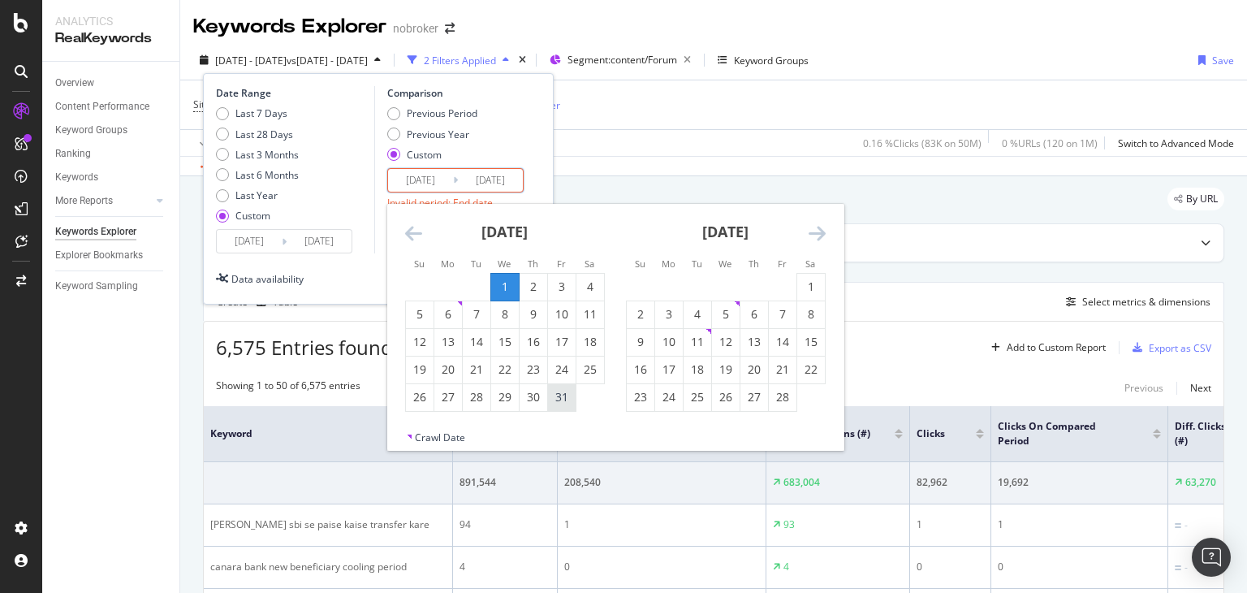
click at [562, 397] on div "31" at bounding box center [562, 397] width 28 height 16
type input "[DATE]"
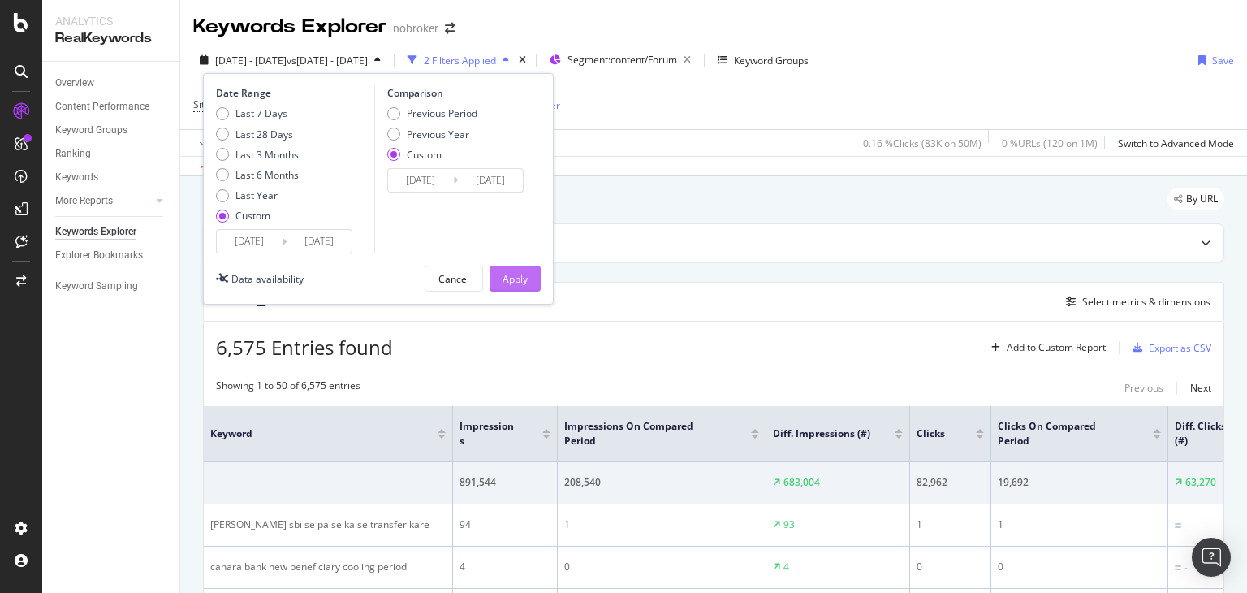
click at [508, 282] on div "Apply" at bounding box center [515, 279] width 25 height 14
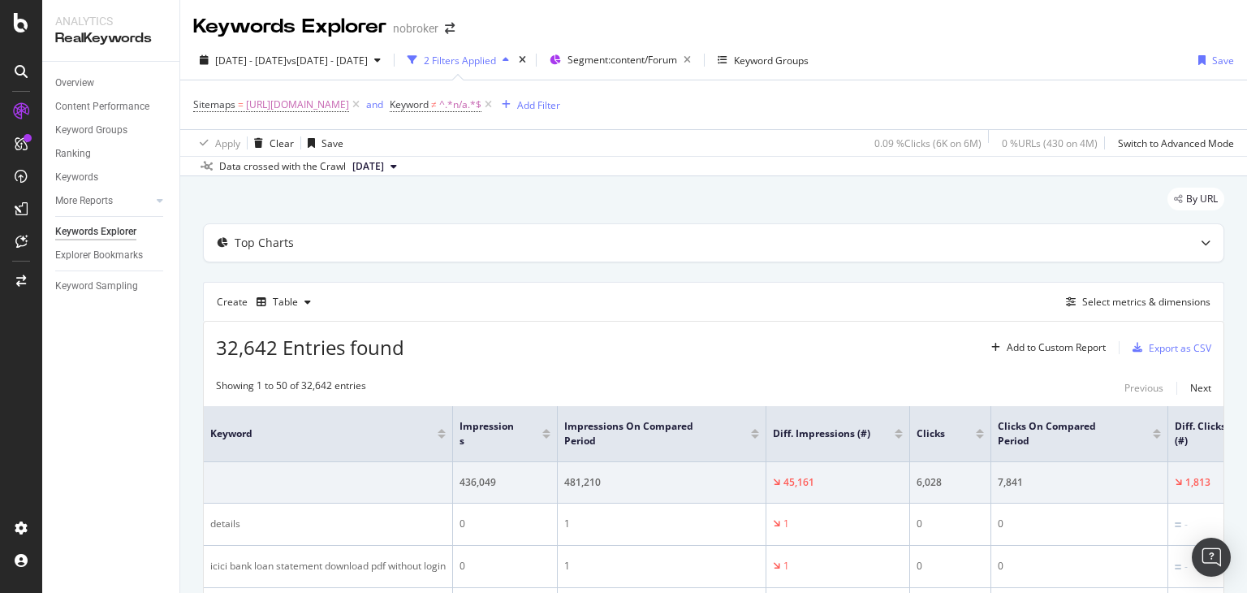
click at [397, 170] on icon at bounding box center [394, 167] width 6 height 10
click at [396, 240] on div "[DATE]" at bounding box center [373, 238] width 46 height 15
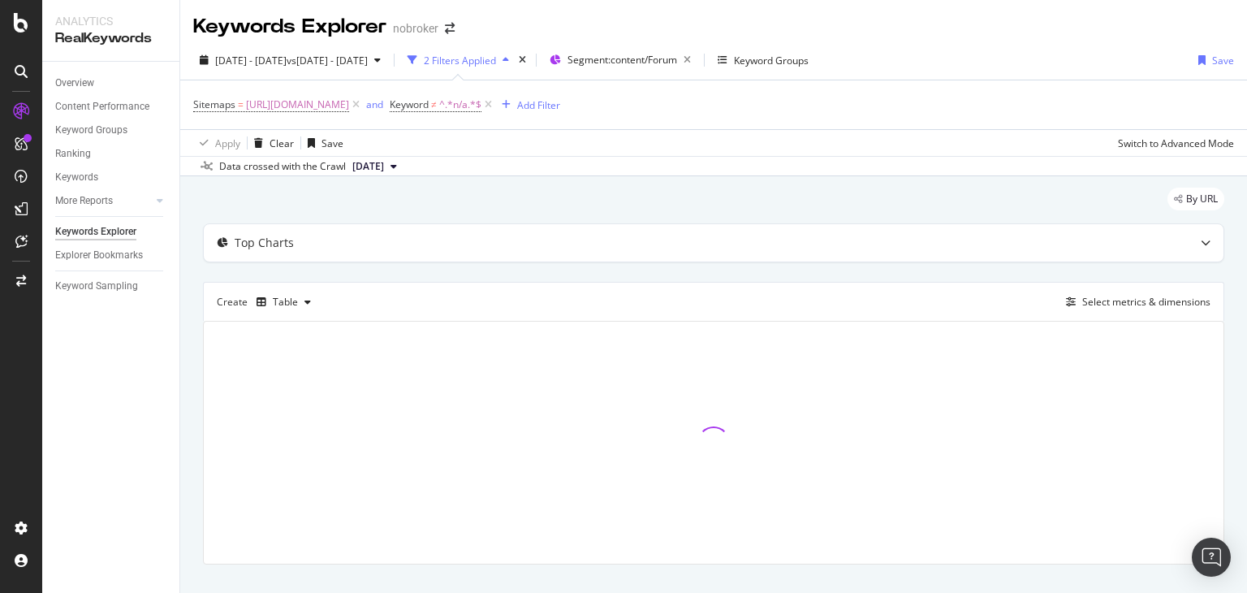
click at [397, 167] on icon at bounding box center [394, 167] width 6 height 10
click at [396, 218] on div "[DATE]" at bounding box center [373, 221] width 46 height 15
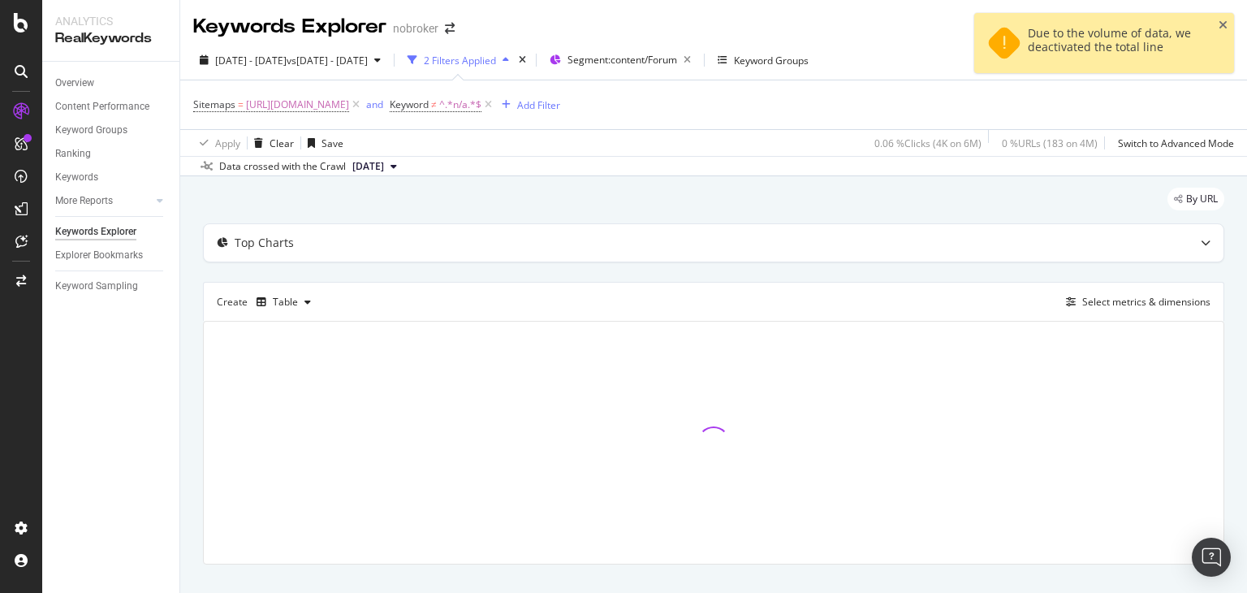
click at [1224, 23] on icon "close toast" at bounding box center [1223, 24] width 9 height 11
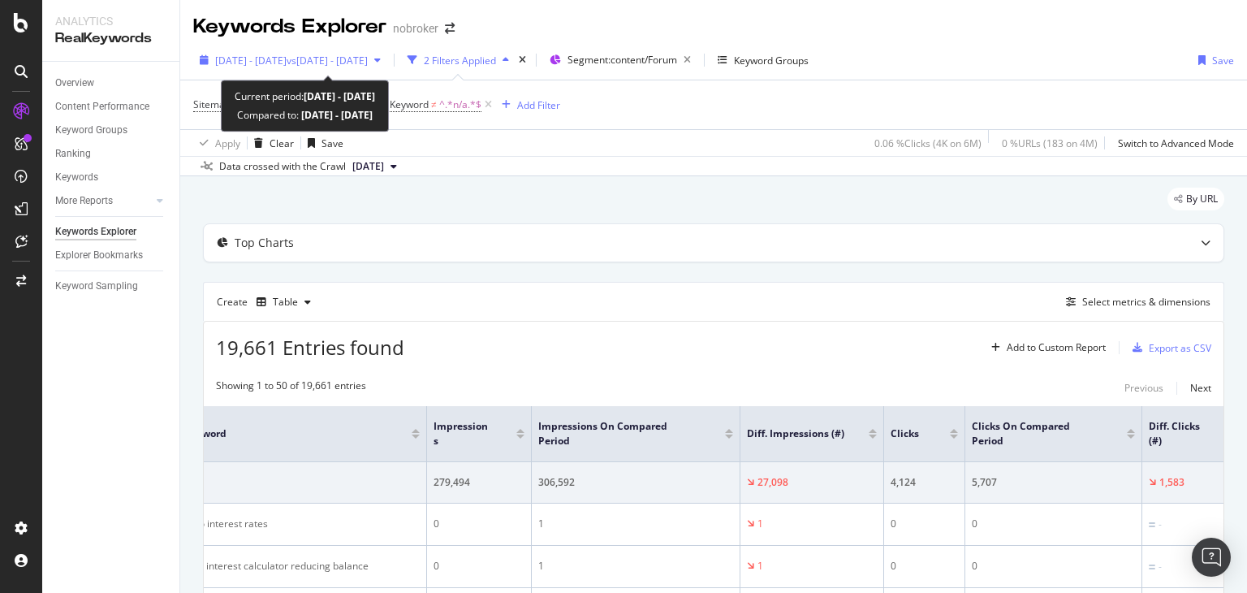
click at [368, 63] on span "vs [DATE] - [DATE]" at bounding box center [327, 61] width 81 height 14
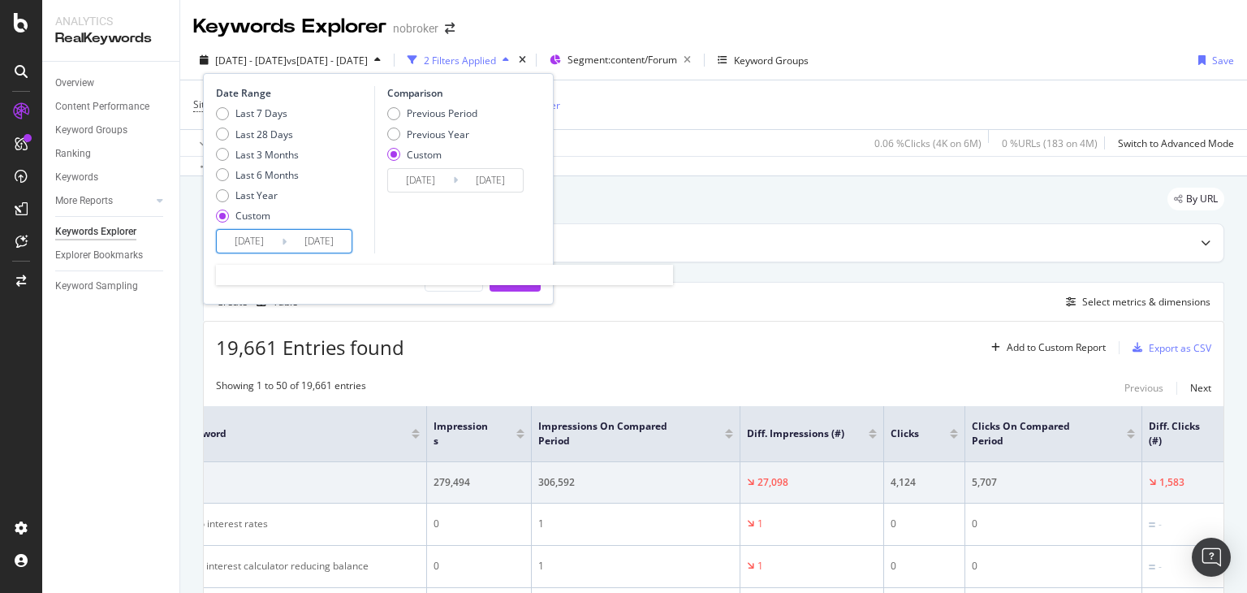
click at [270, 242] on input "[DATE]" at bounding box center [249, 241] width 65 height 23
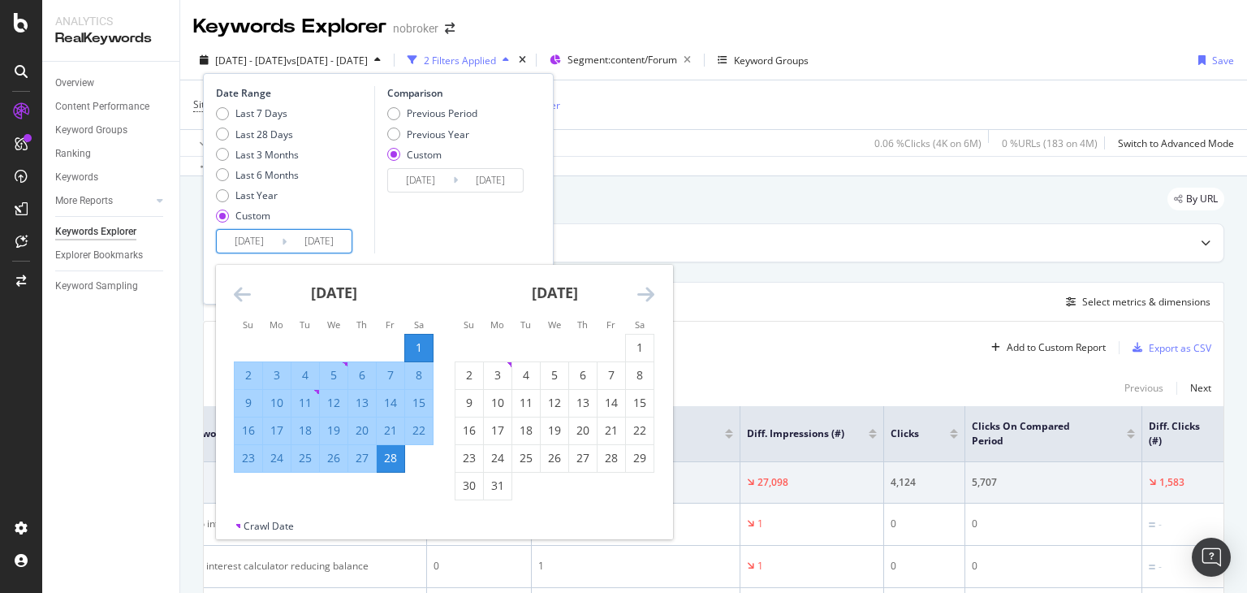
click at [413, 344] on div "1" at bounding box center [419, 347] width 28 height 16
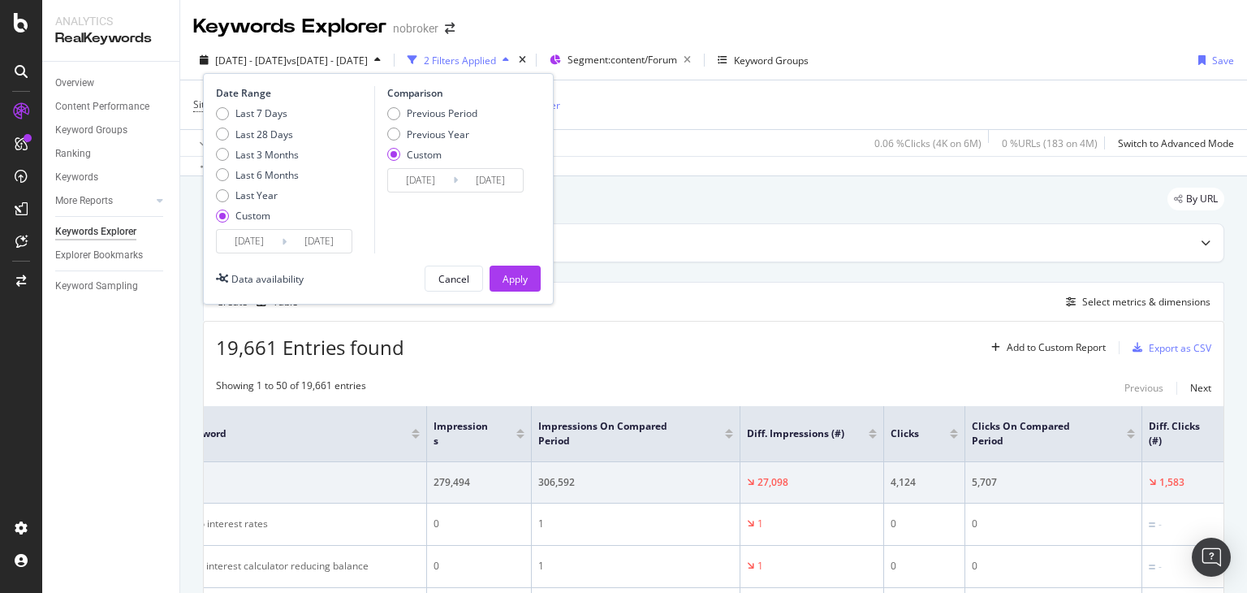
type input "[DATE]"
click at [269, 244] on input "[DATE]" at bounding box center [249, 241] width 65 height 23
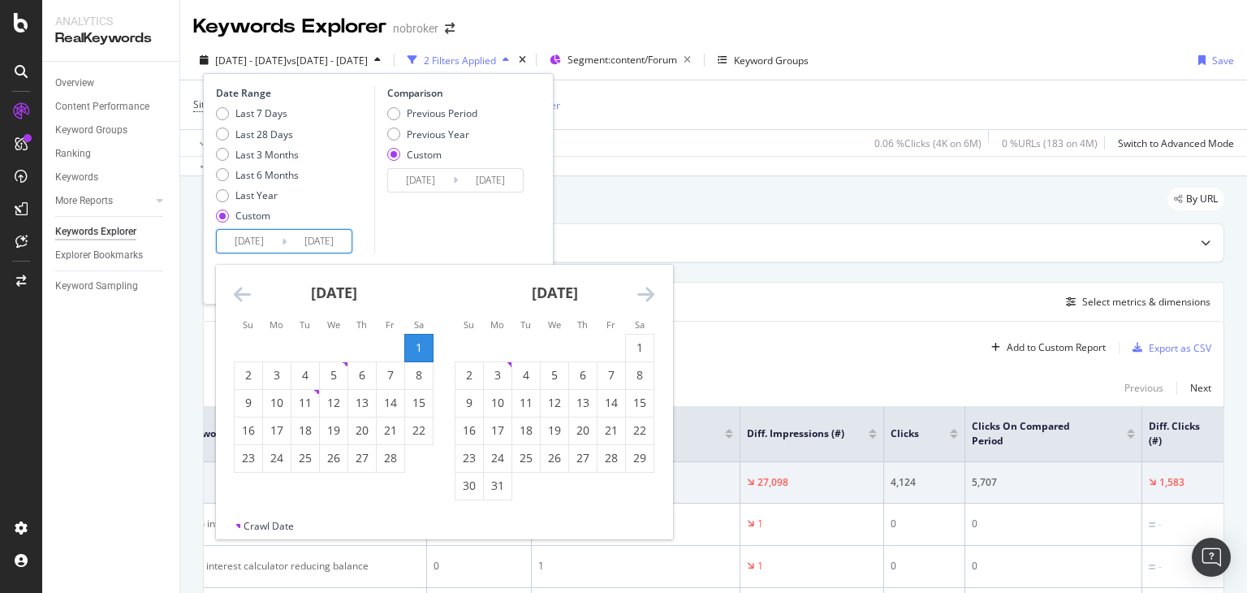
click at [645, 301] on icon "Move forward to switch to the next month." at bounding box center [646, 293] width 17 height 19
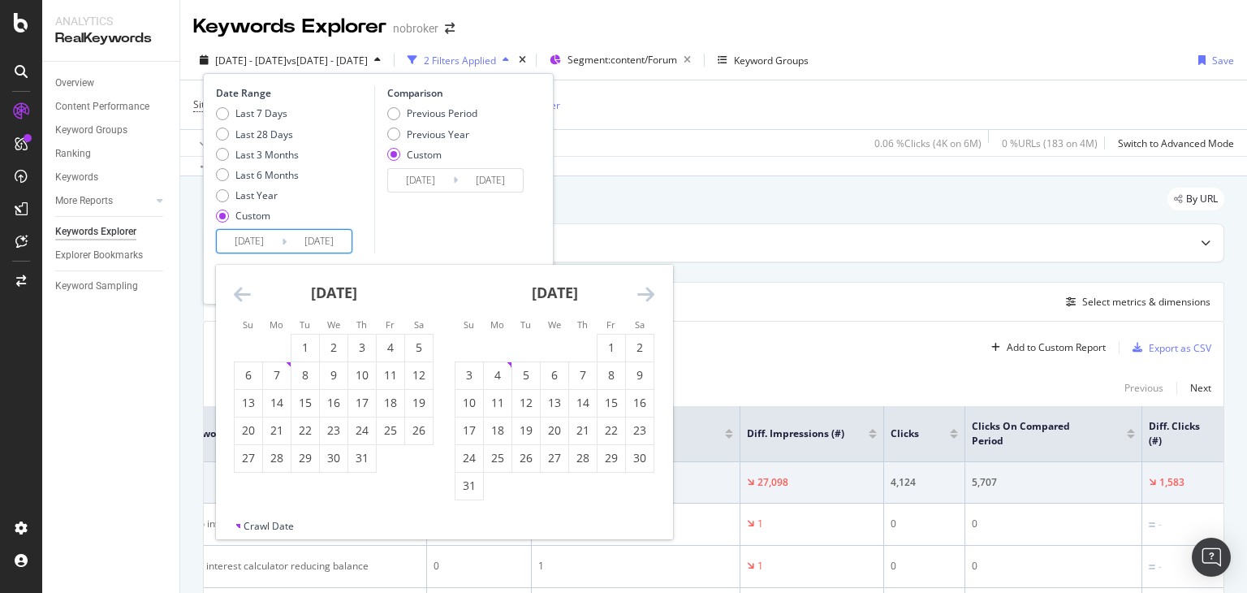
click at [645, 301] on icon "Move forward to switch to the next month." at bounding box center [646, 293] width 17 height 19
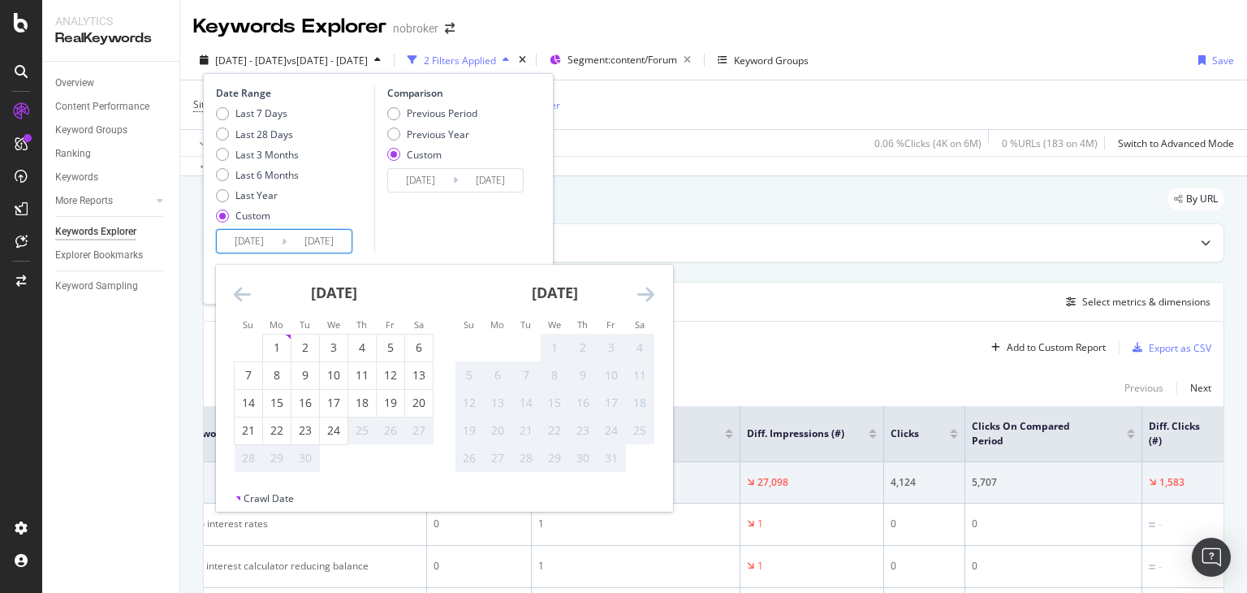
click at [244, 296] on icon "Move backward to switch to the previous month." at bounding box center [242, 293] width 17 height 19
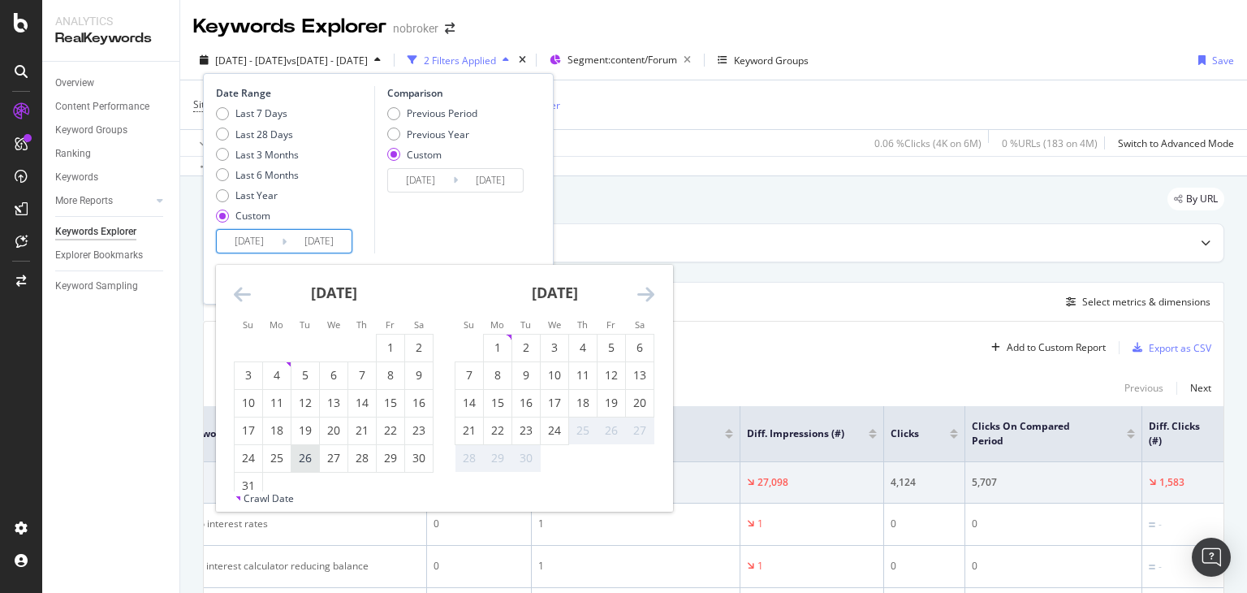
click at [304, 459] on div "26" at bounding box center [306, 458] width 28 height 16
type input "[DATE]"
click at [555, 430] on div "24" at bounding box center [555, 430] width 28 height 16
type input "[DATE]"
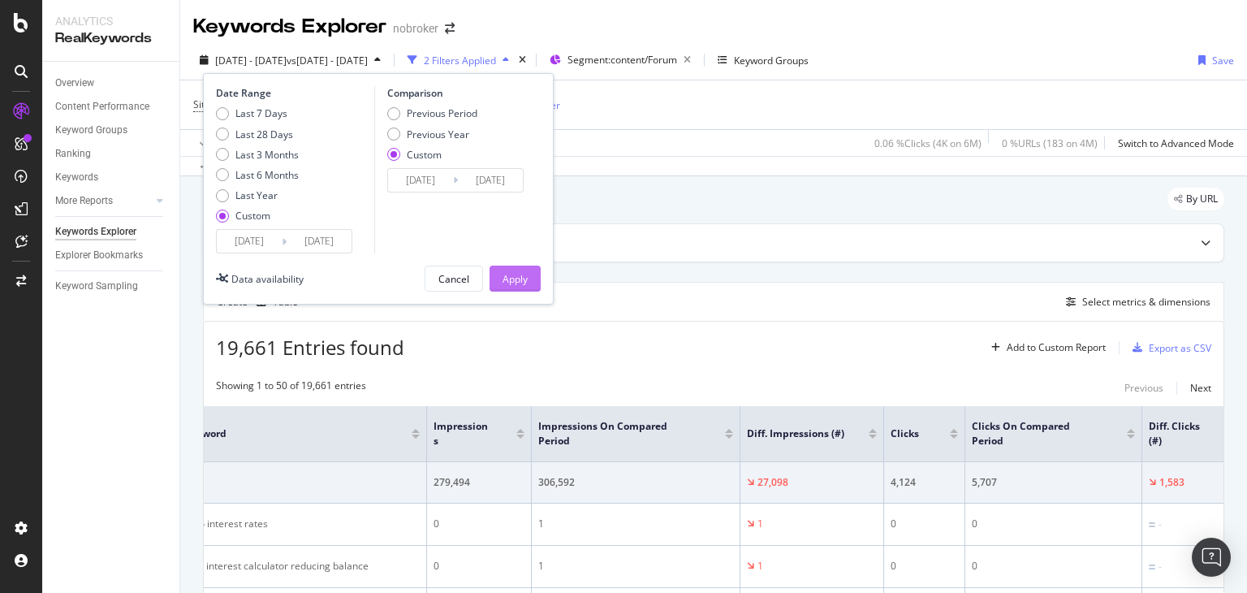
click at [518, 280] on div "Apply" at bounding box center [515, 279] width 25 height 14
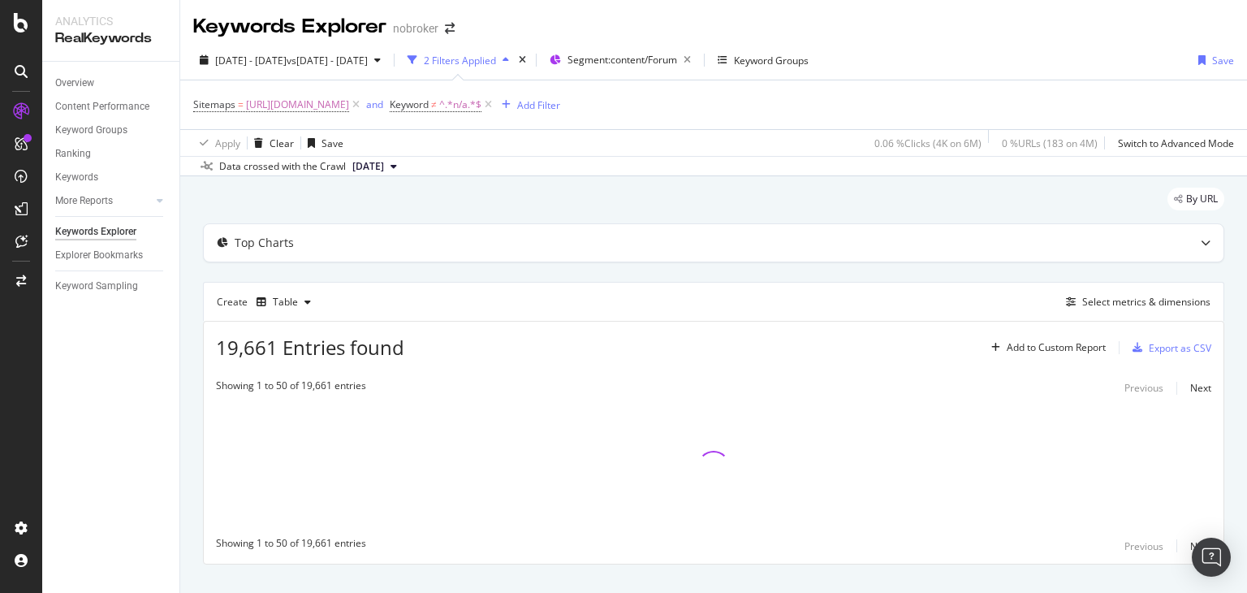
click at [397, 167] on icon at bounding box center [394, 167] width 6 height 10
click at [644, 160] on div "Data crossed with the Crawl [DATE]" at bounding box center [713, 165] width 1067 height 19
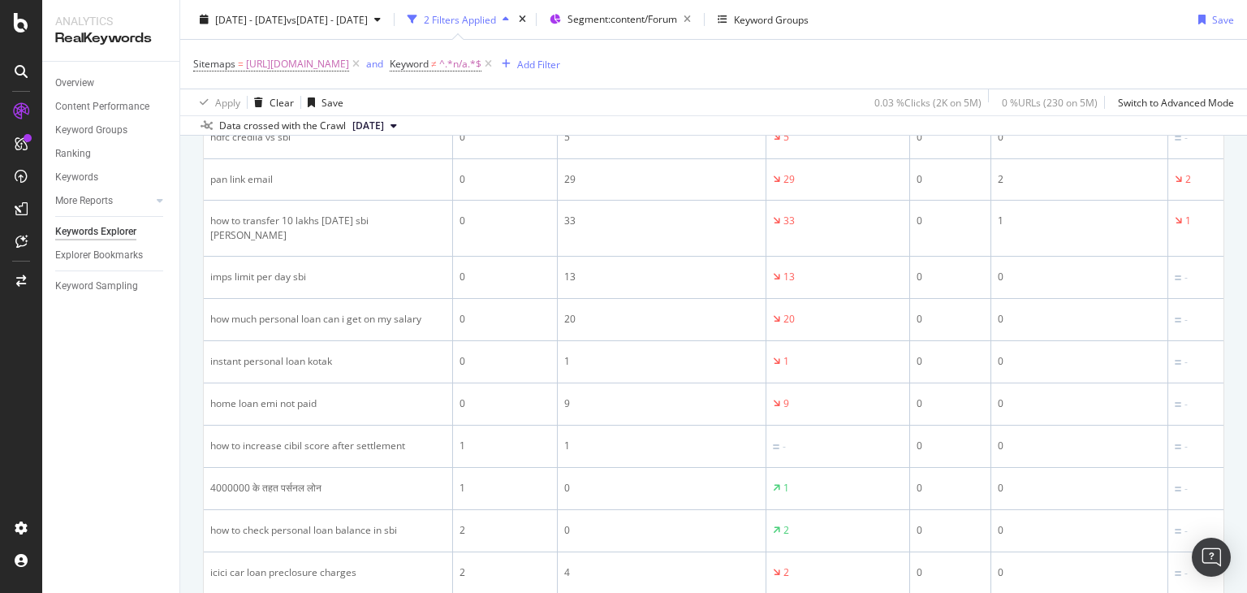
scroll to position [26, 0]
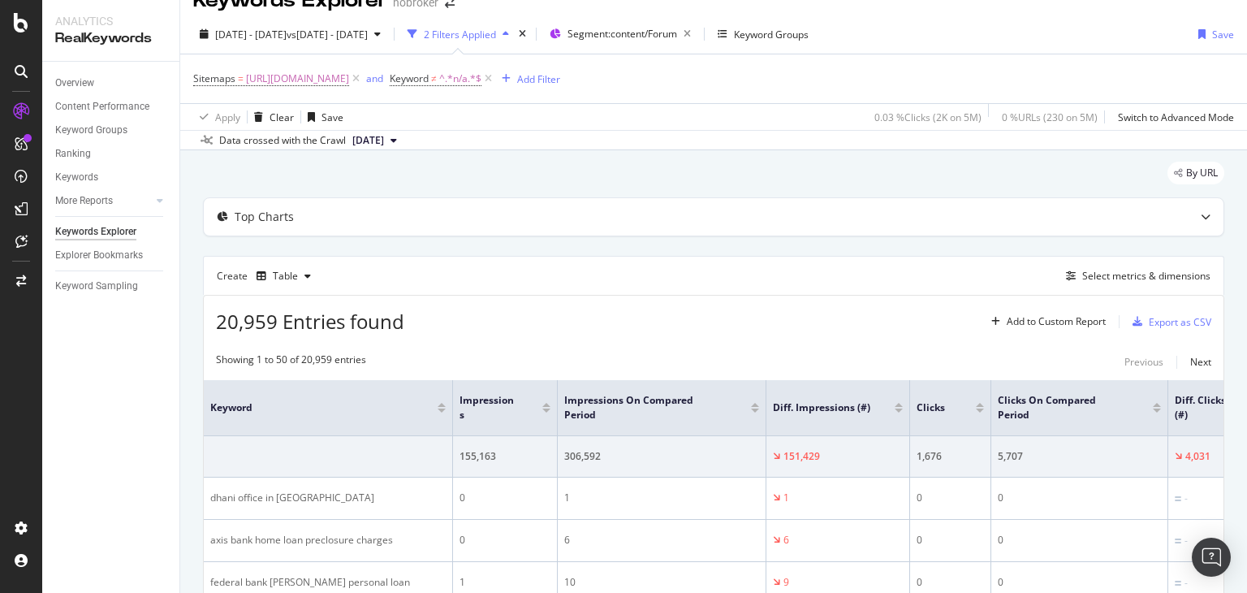
click at [397, 140] on icon at bounding box center [394, 141] width 6 height 10
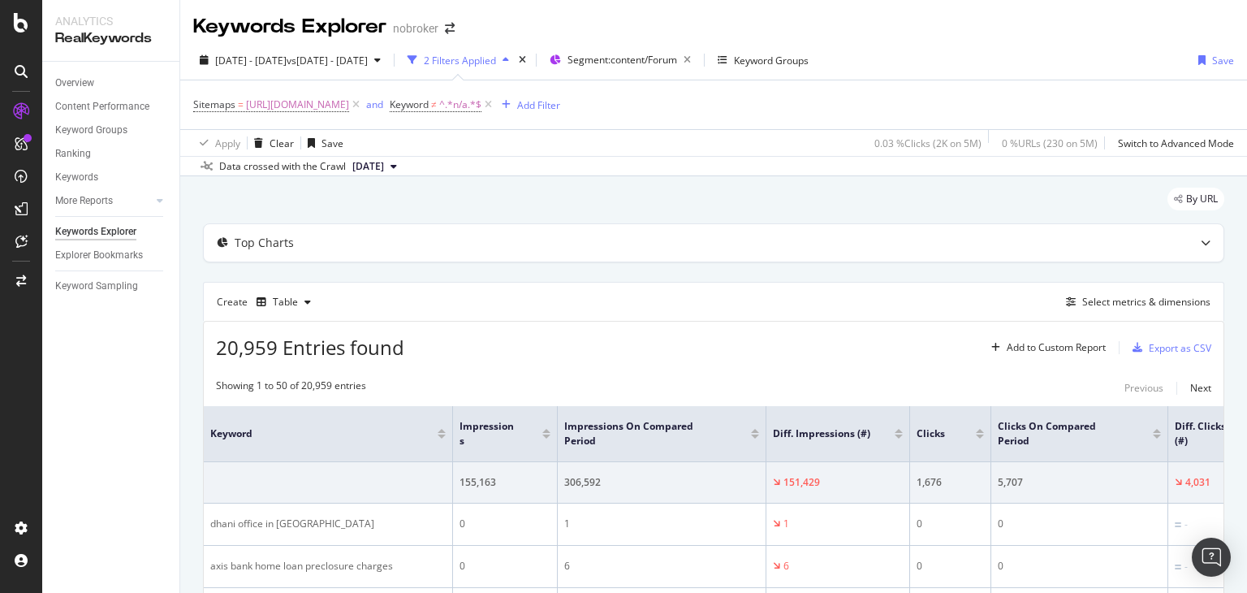
click at [643, 205] on div "By URL" at bounding box center [714, 206] width 1022 height 36
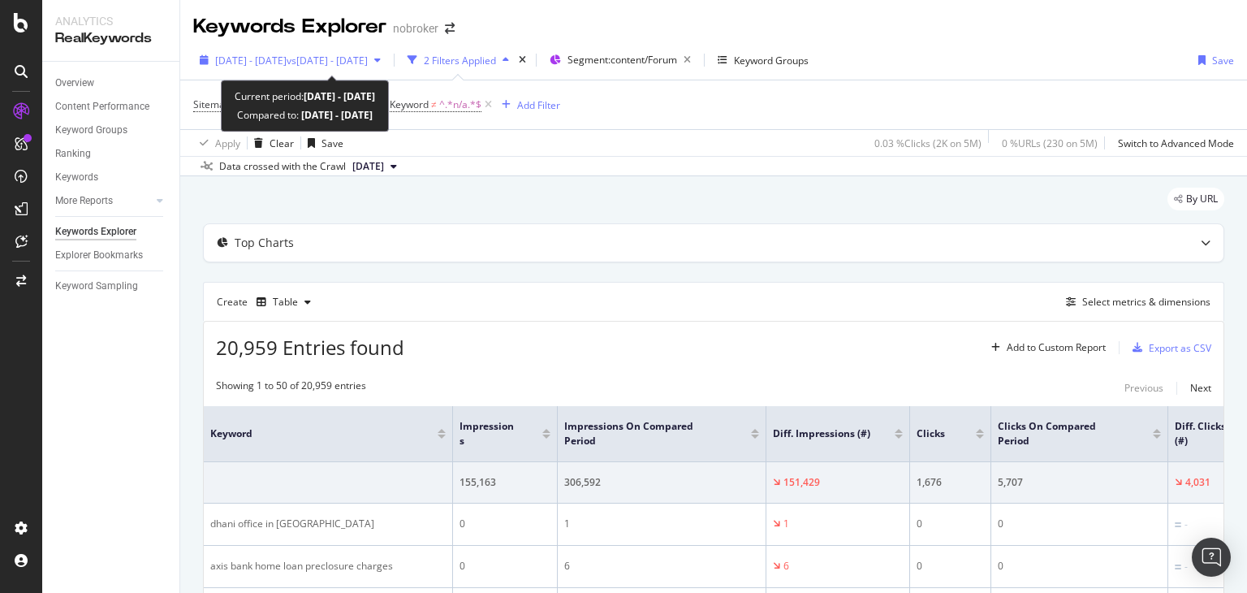
click at [276, 58] on span "[DATE] - [DATE]" at bounding box center [250, 61] width 71 height 14
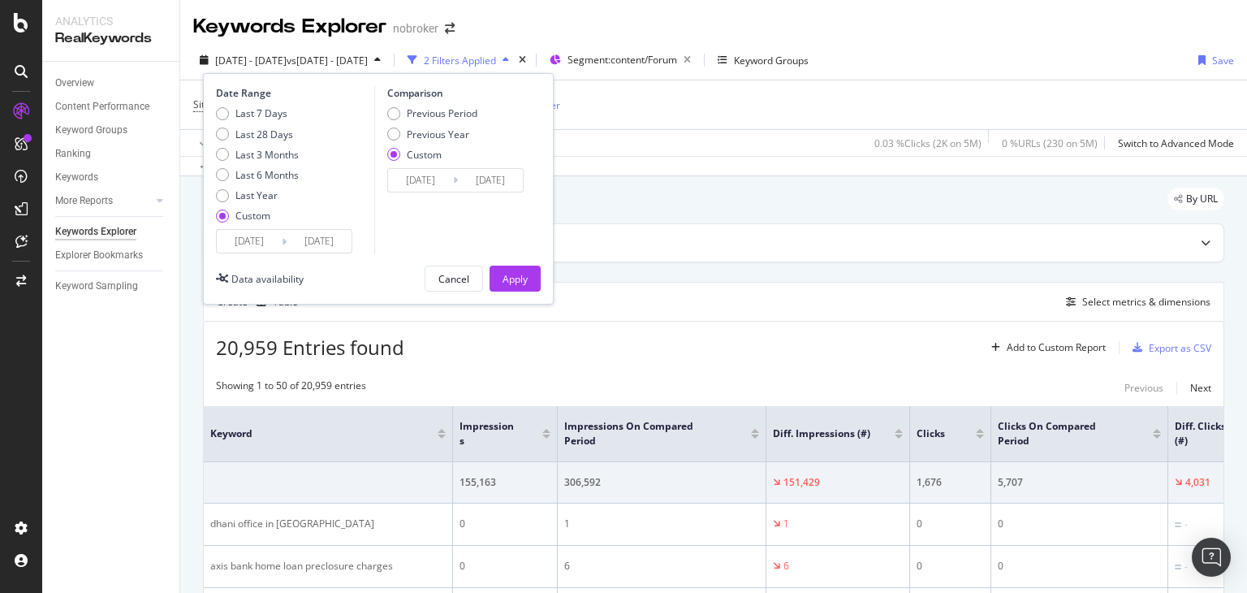
click at [273, 241] on input "[DATE]" at bounding box center [249, 241] width 65 height 23
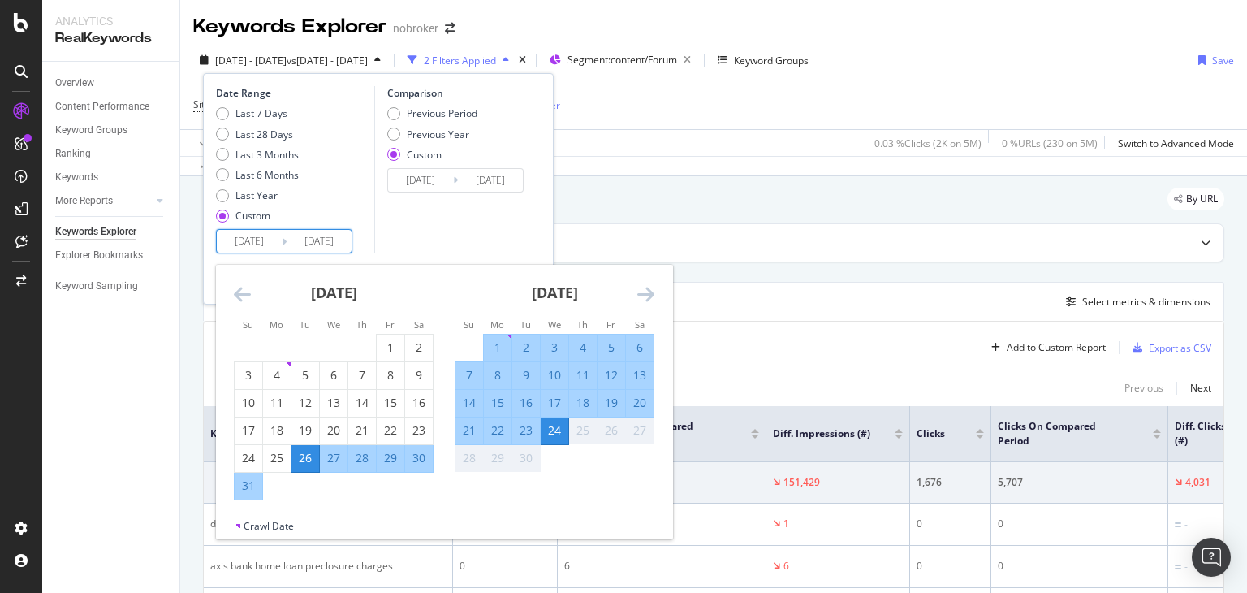
click at [297, 460] on div "26" at bounding box center [306, 458] width 28 height 16
type input "[DATE]"
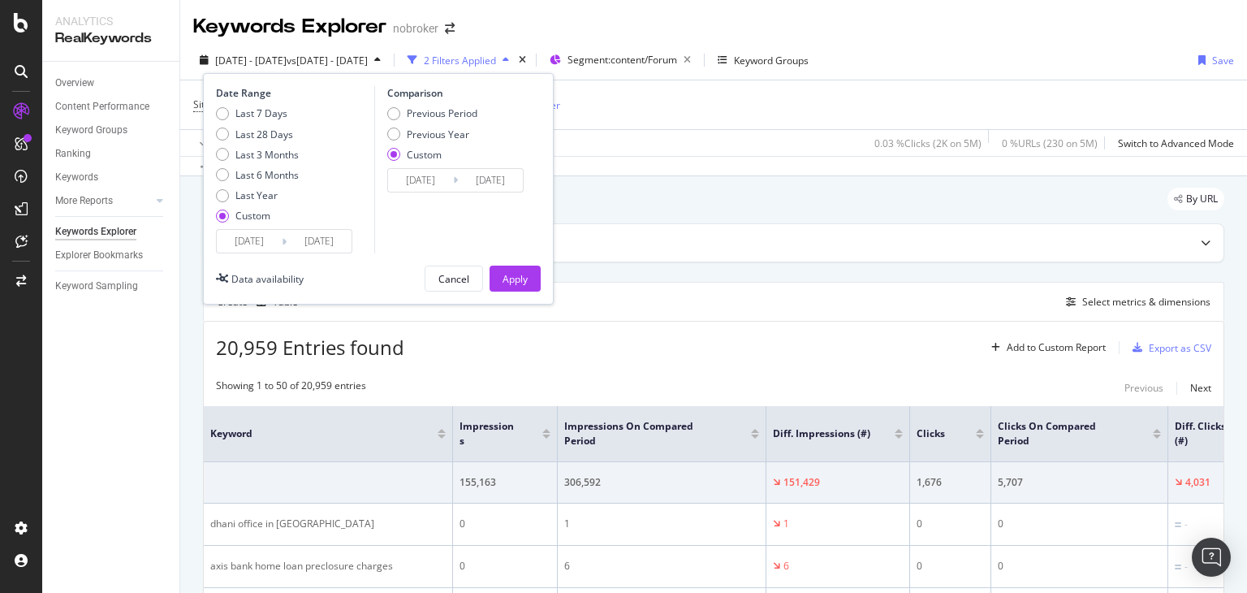
click at [274, 236] on input "[DATE]" at bounding box center [249, 241] width 65 height 23
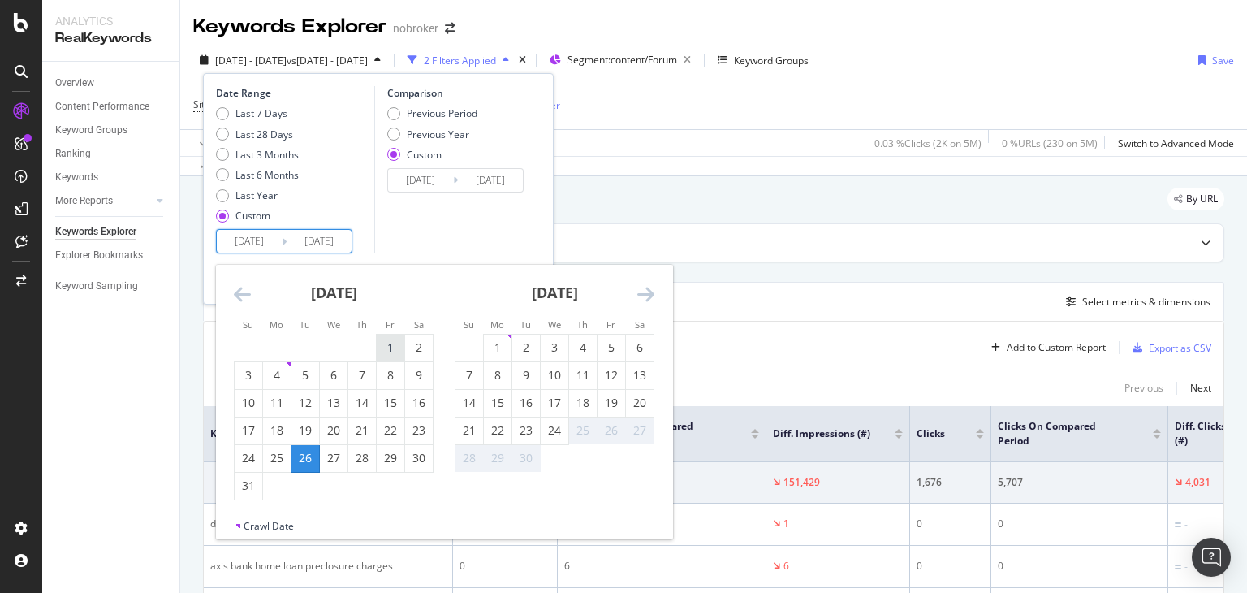
click at [390, 348] on div "1" at bounding box center [391, 347] width 28 height 16
type input "[DATE]"
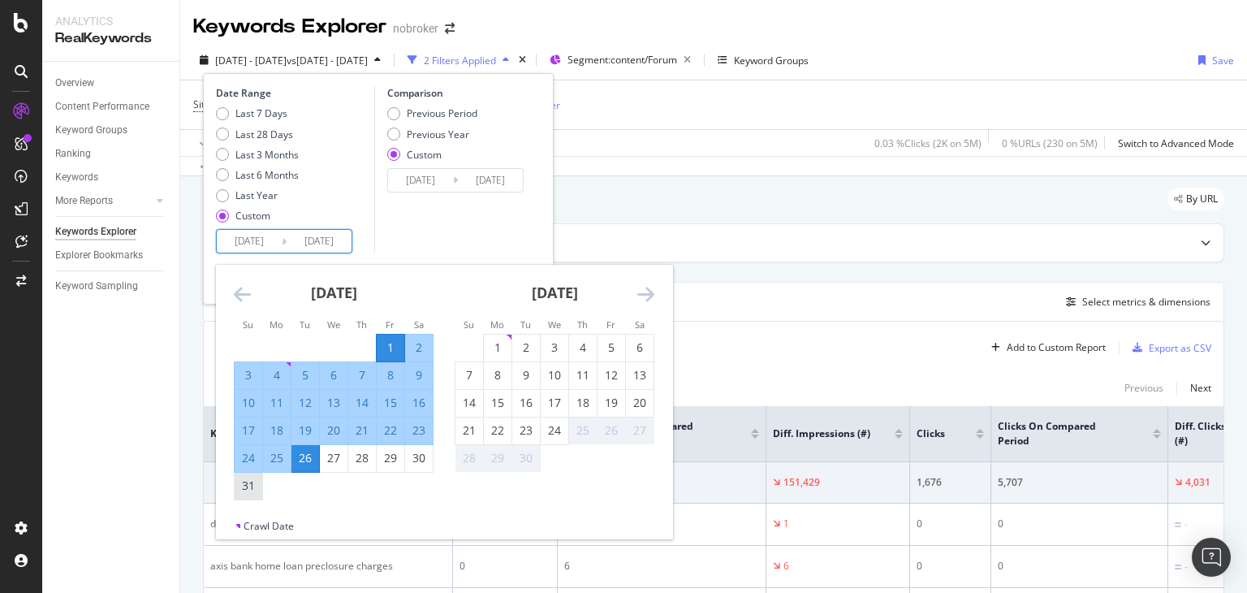
click at [252, 485] on div "31" at bounding box center [249, 486] width 28 height 16
type input "[DATE]"
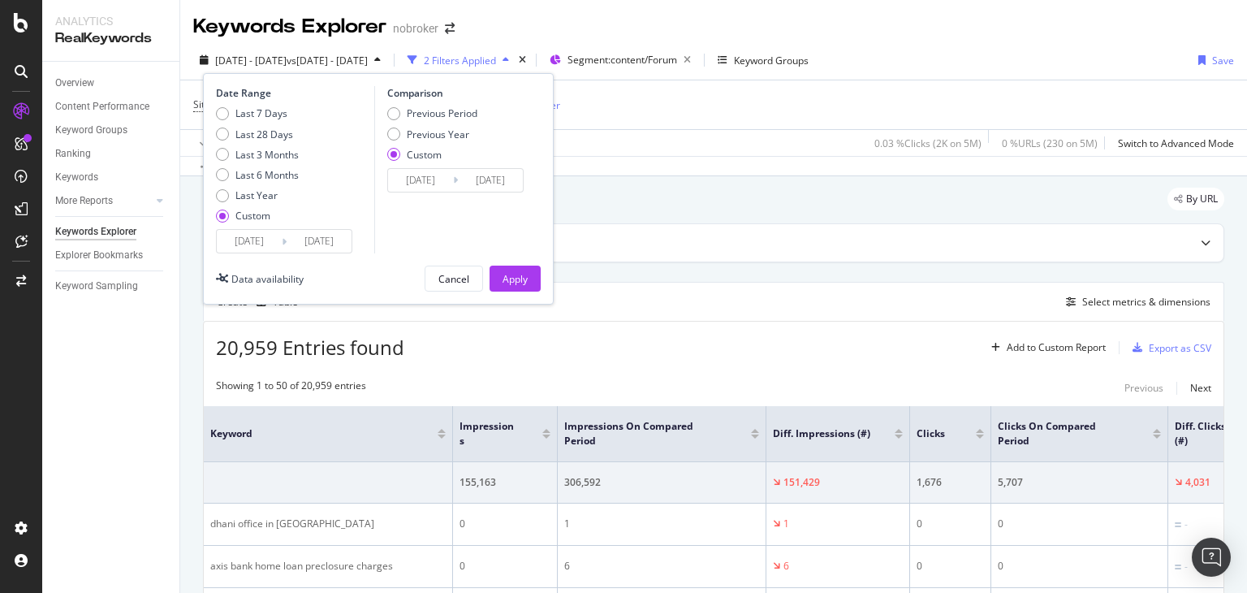
click at [273, 241] on input "[DATE]" at bounding box center [249, 241] width 65 height 23
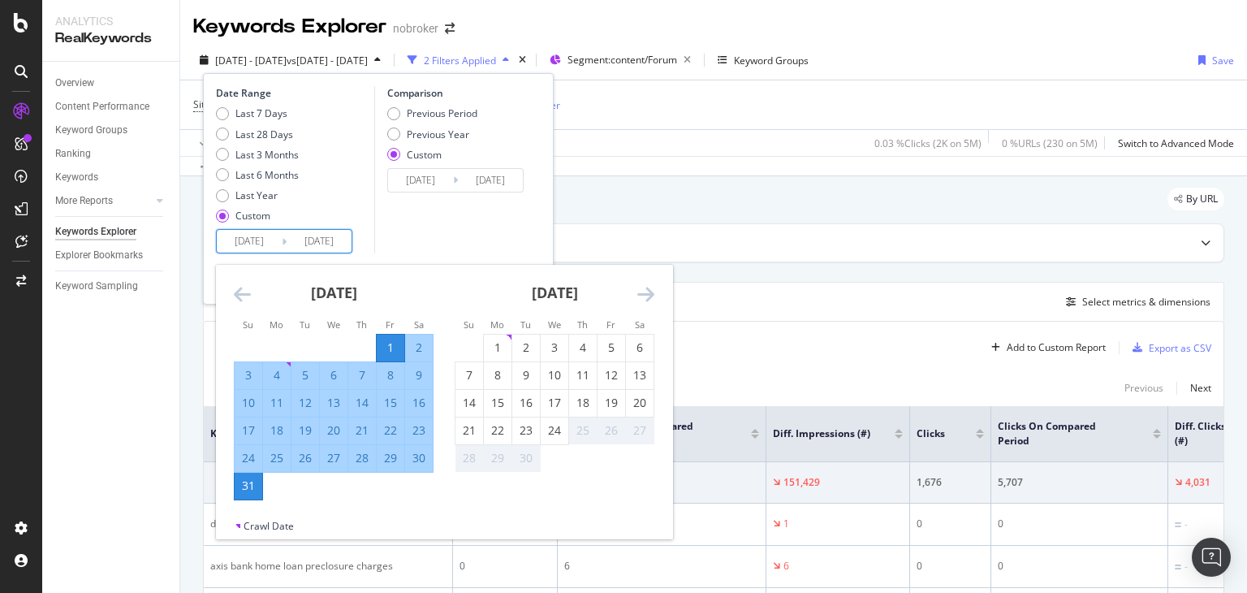
click at [413, 236] on div "Comparison Previous Period Previous Year Custom [DATE] Navigate forward to inte…" at bounding box center [451, 169] width 154 height 167
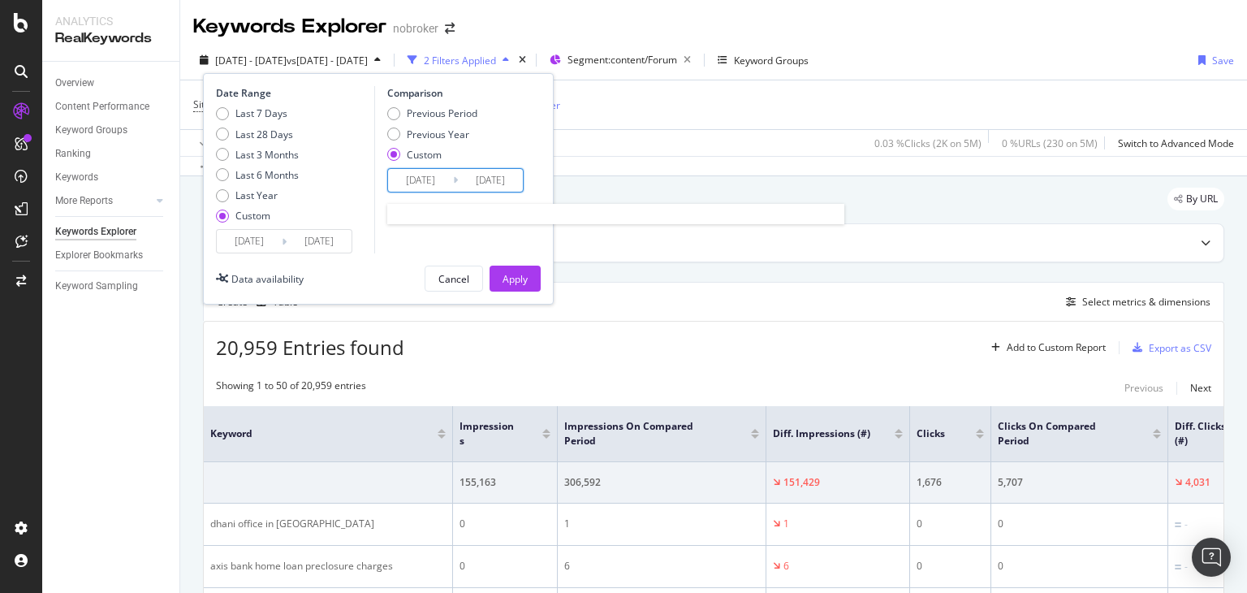
click at [435, 186] on input "[DATE]" at bounding box center [420, 180] width 65 height 23
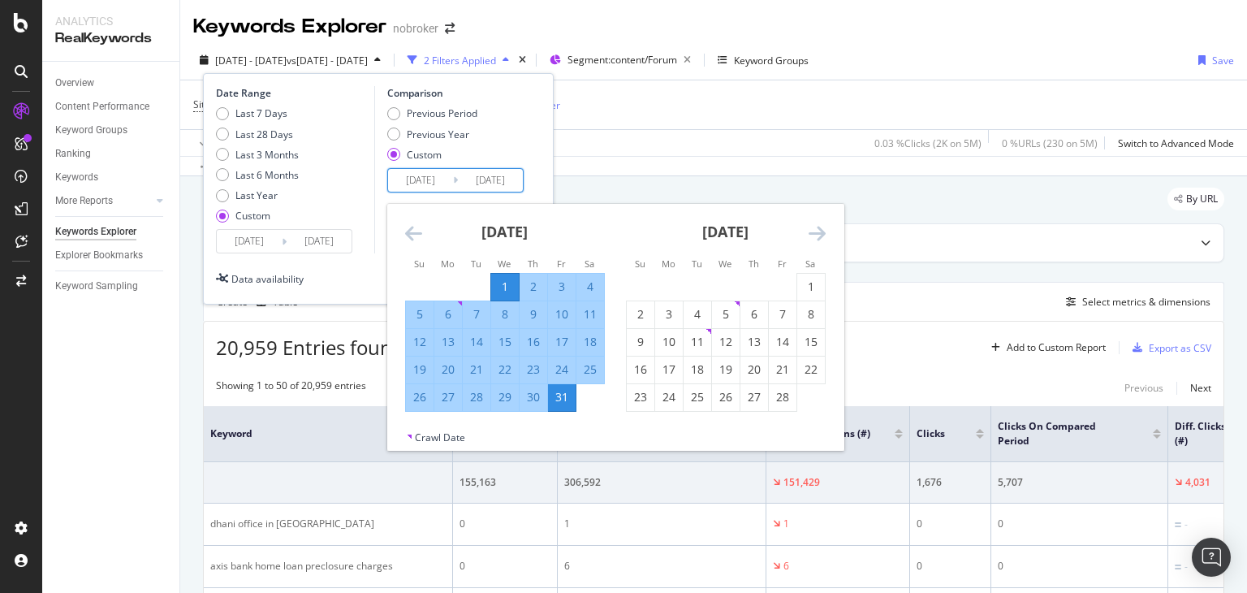
click at [525, 144] on div "Previous Period Previous Year Custom" at bounding box center [457, 136] width 141 height 61
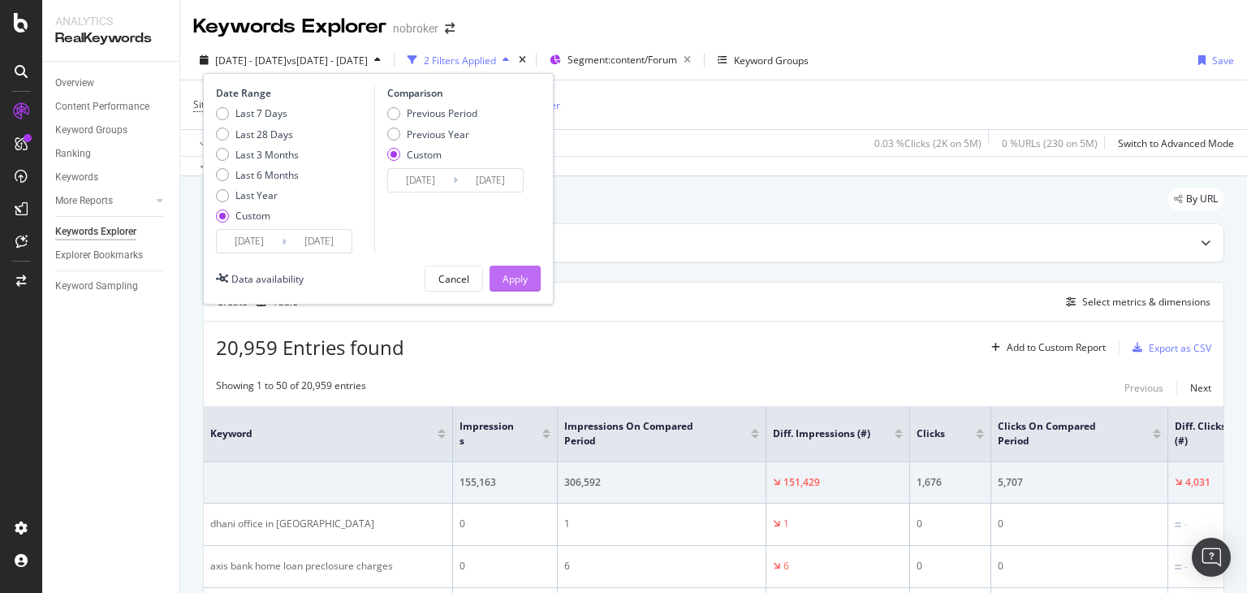
click at [521, 279] on div "Apply" at bounding box center [515, 279] width 25 height 14
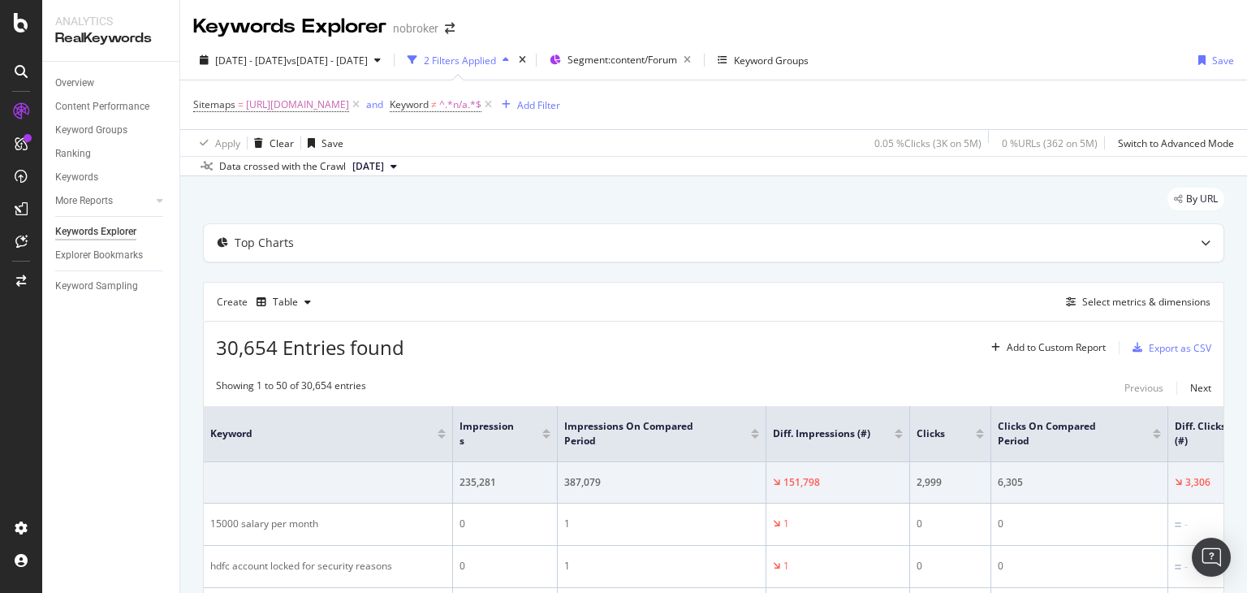
click at [404, 165] on button "[DATE]" at bounding box center [375, 166] width 58 height 19
click at [422, 230] on div "[DATE] 7.2M URLs" at bounding box center [413, 221] width 153 height 24
click at [495, 102] on icon at bounding box center [489, 105] width 14 height 16
click at [1163, 346] on div "Export as CSV" at bounding box center [1180, 348] width 63 height 14
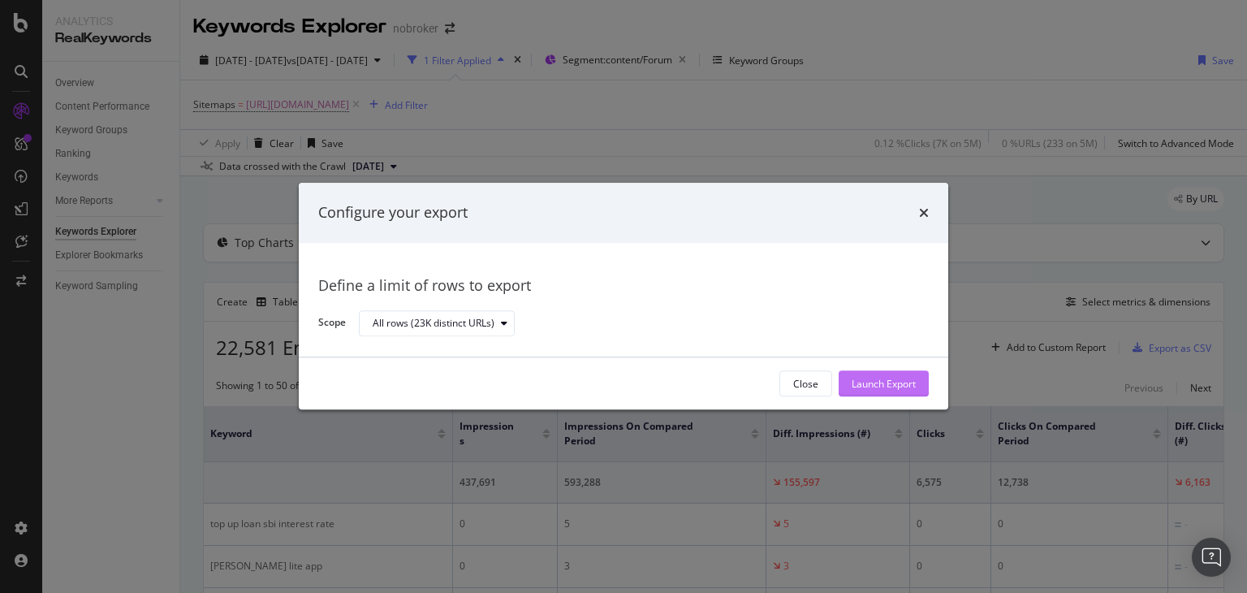
click at [886, 383] on div "Launch Export" at bounding box center [884, 384] width 64 height 14
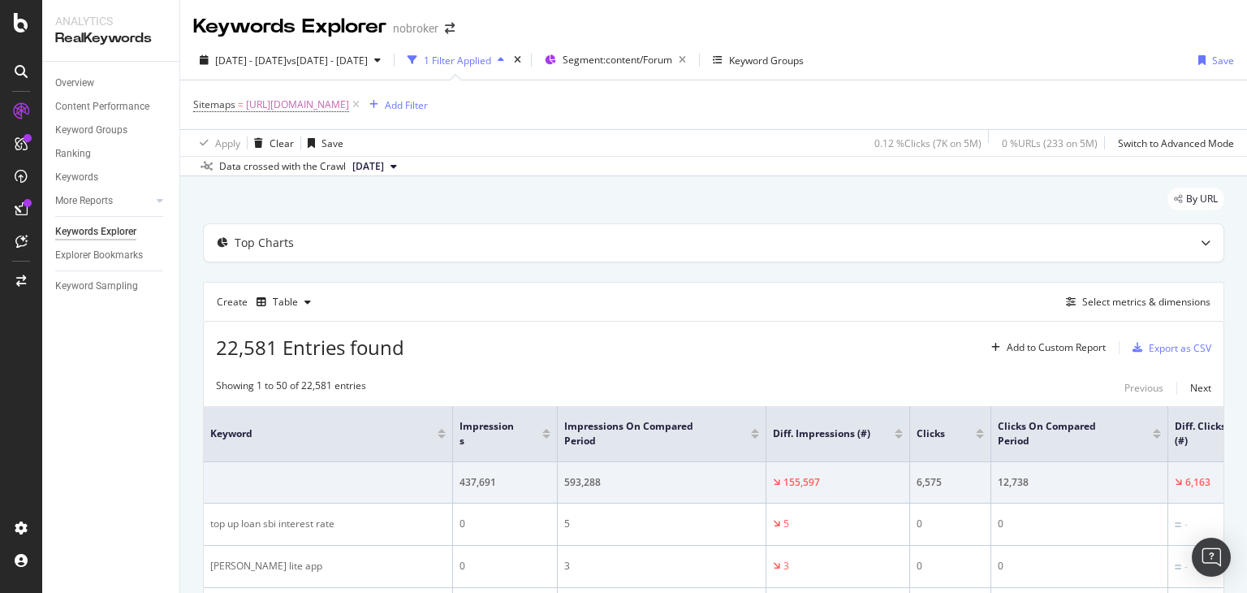
click at [1177, 19] on div "Keywords Explorer nobroker" at bounding box center [713, 20] width 1067 height 41
